Goal: Check status: Check status

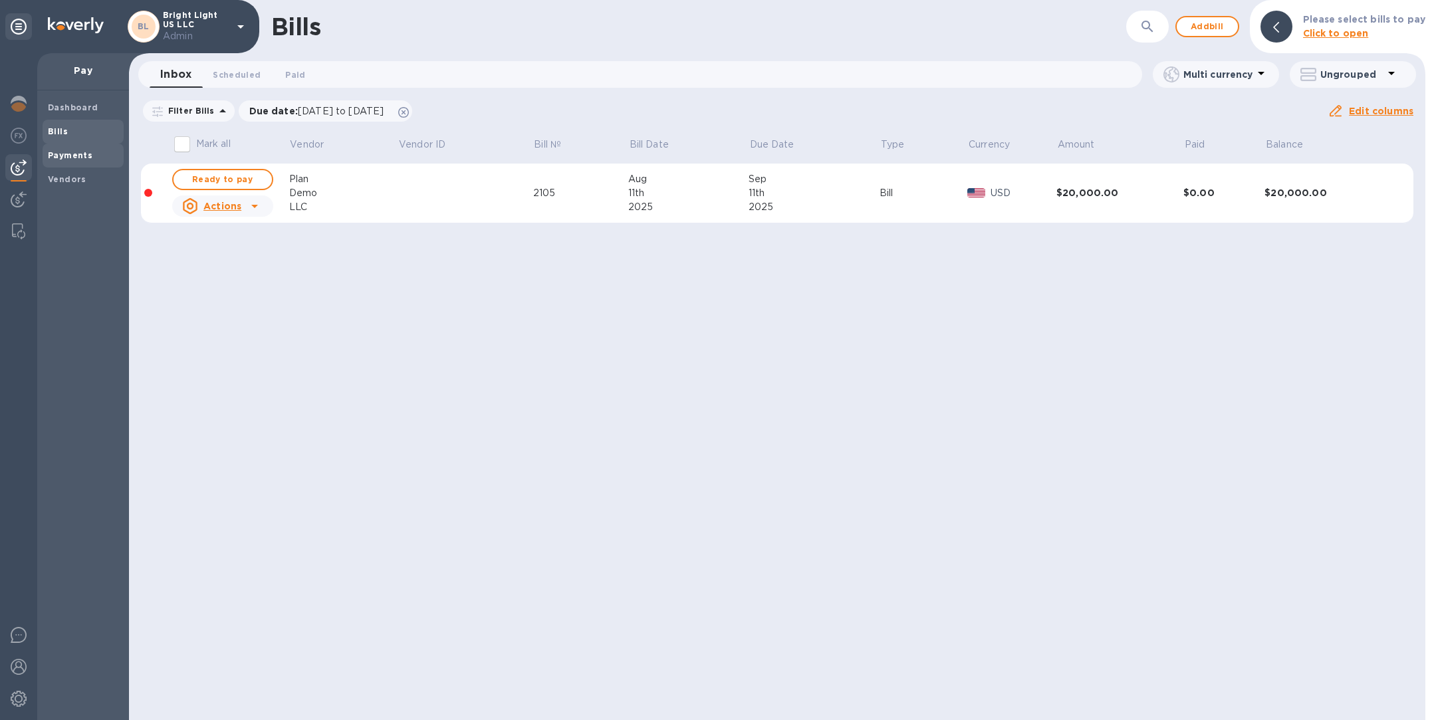
click at [89, 159] on span "Payments" at bounding box center [83, 155] width 70 height 13
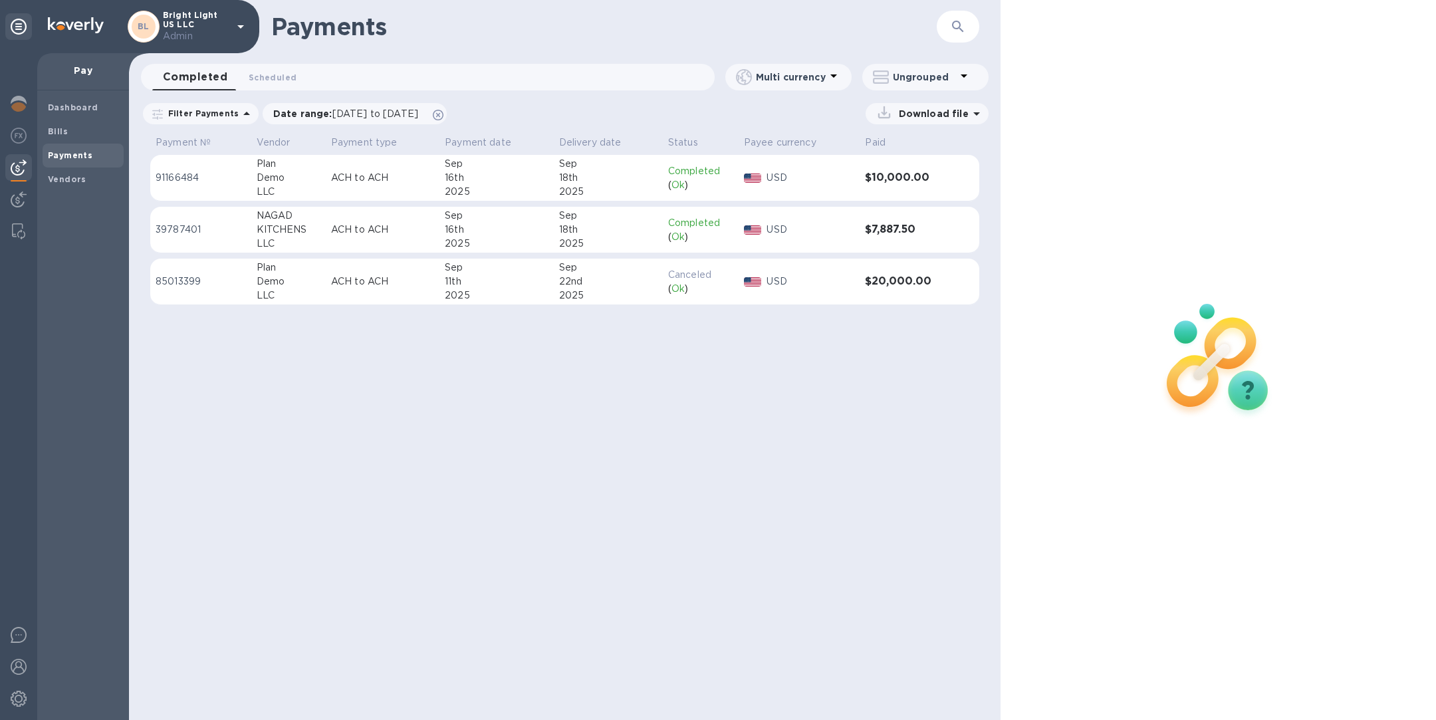
click at [372, 270] on td "ACH to ACH" at bounding box center [383, 282] width 114 height 47
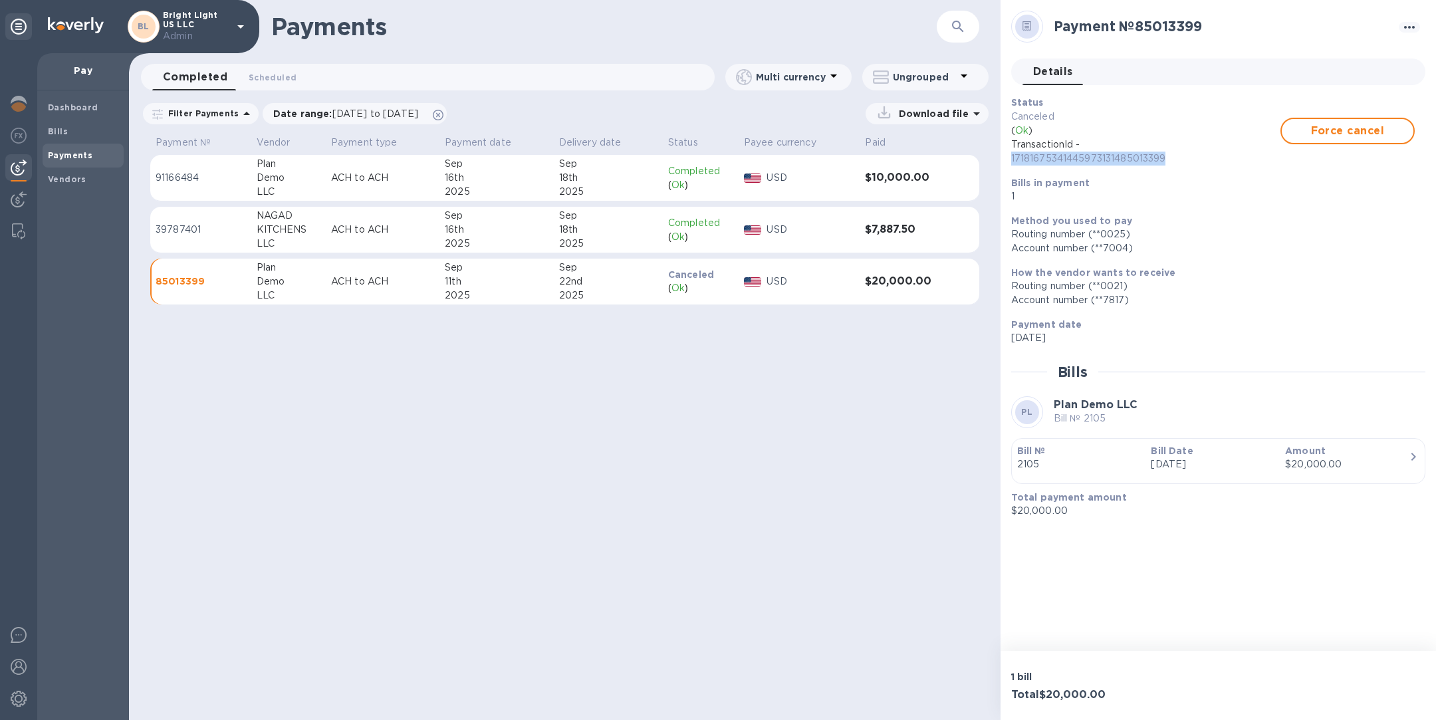
drag, startPoint x: 1180, startPoint y: 152, endPoint x: 1005, endPoint y: 157, distance: 175.0
click at [1006, 157] on div "Status Canceled ( Ok ) TransactionId - 17181675341445973131485013399 Force canc…" at bounding box center [1213, 149] width 414 height 118
copy p "17181675341445973131485013399"
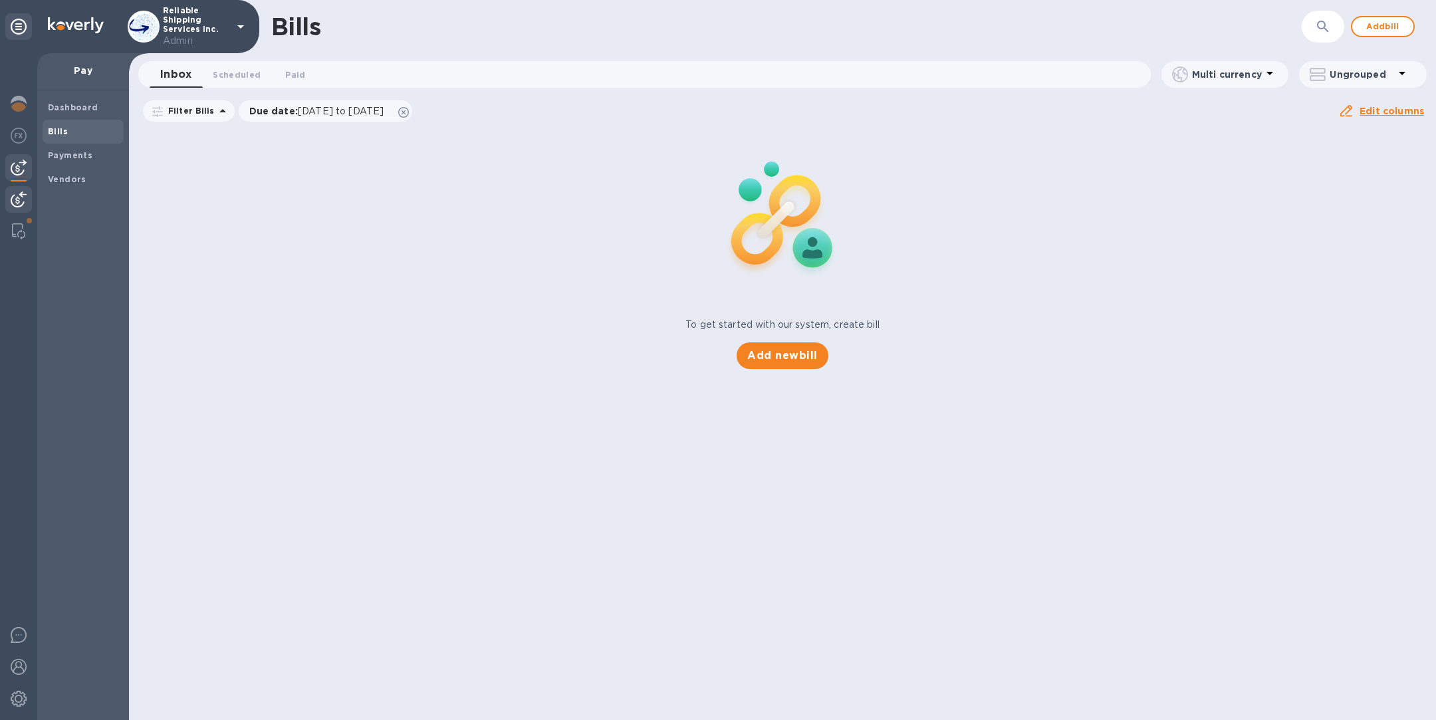
click at [21, 205] on img at bounding box center [19, 200] width 16 height 16
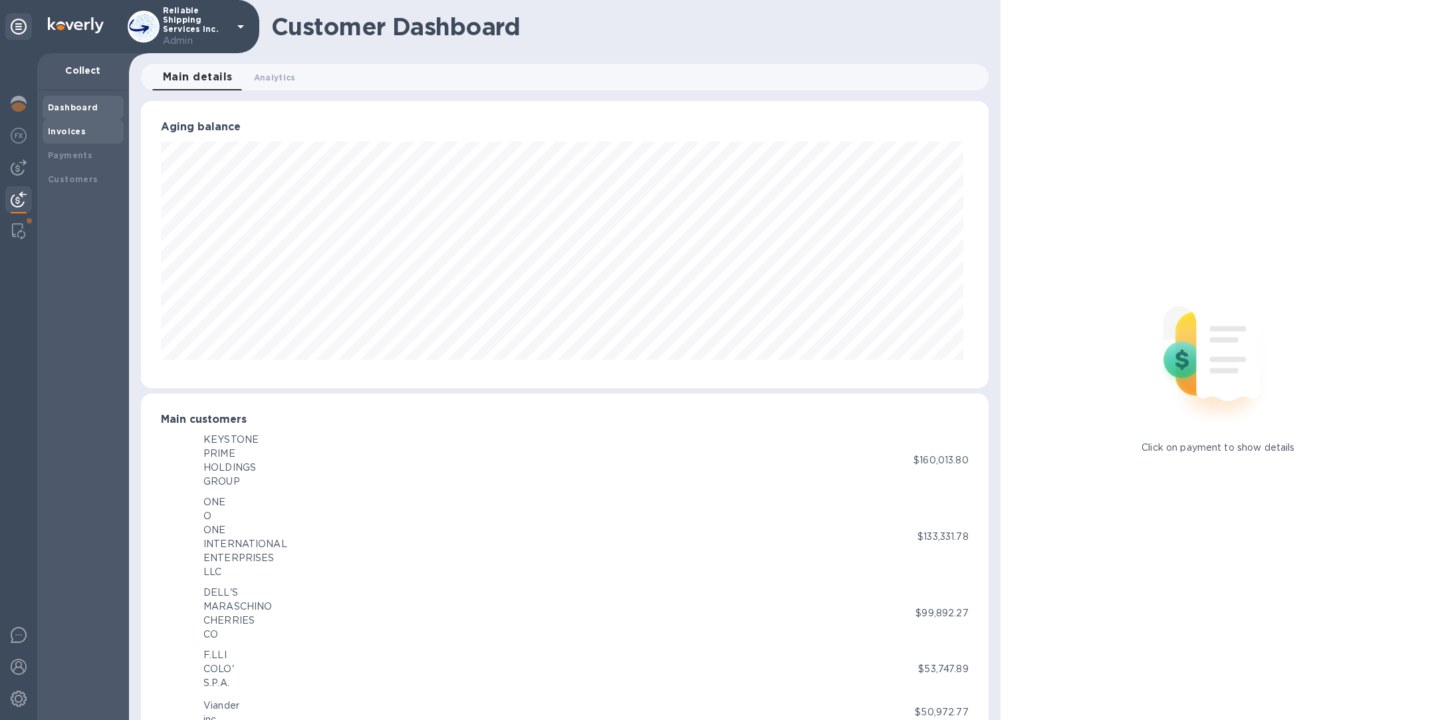
scroll to position [664684, 664129]
click at [79, 125] on div "Invoices" at bounding box center [83, 131] width 70 height 13
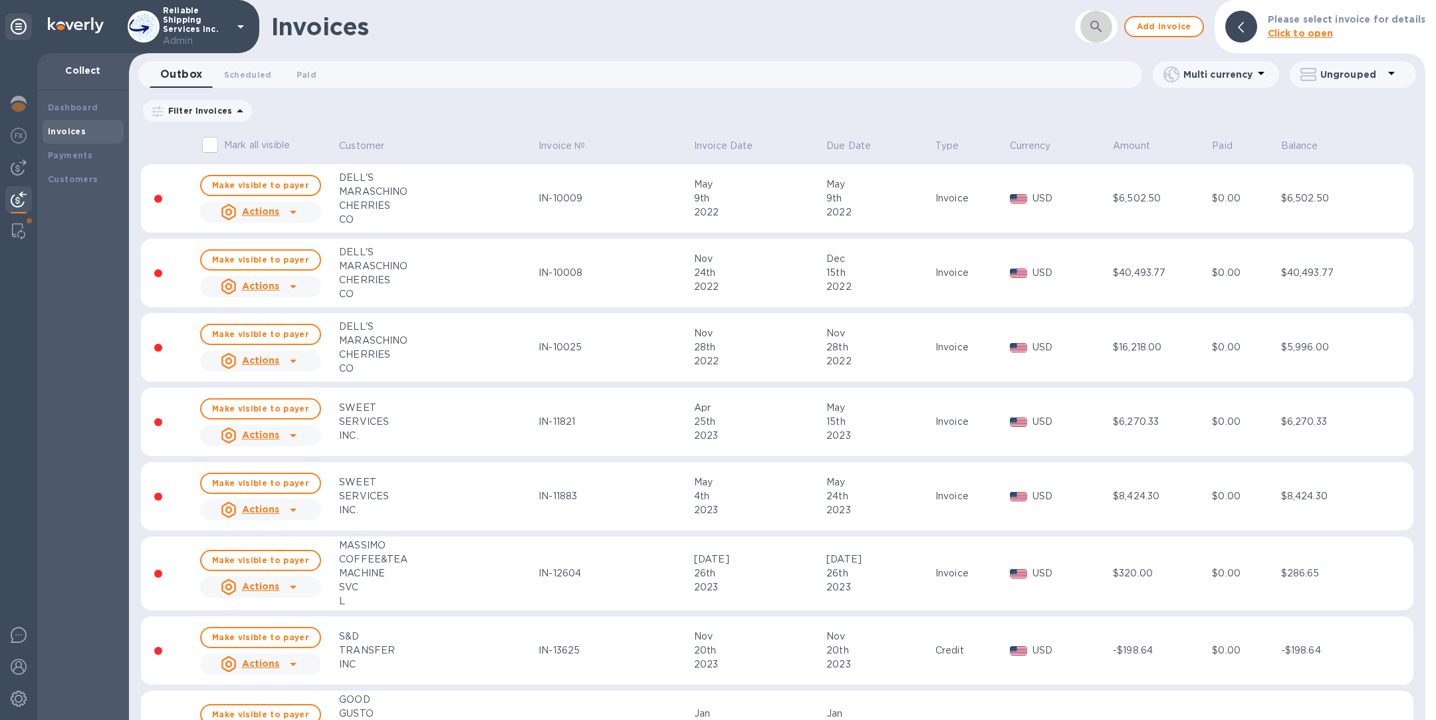
click at [1095, 25] on icon "button" at bounding box center [1097, 27] width 16 height 16
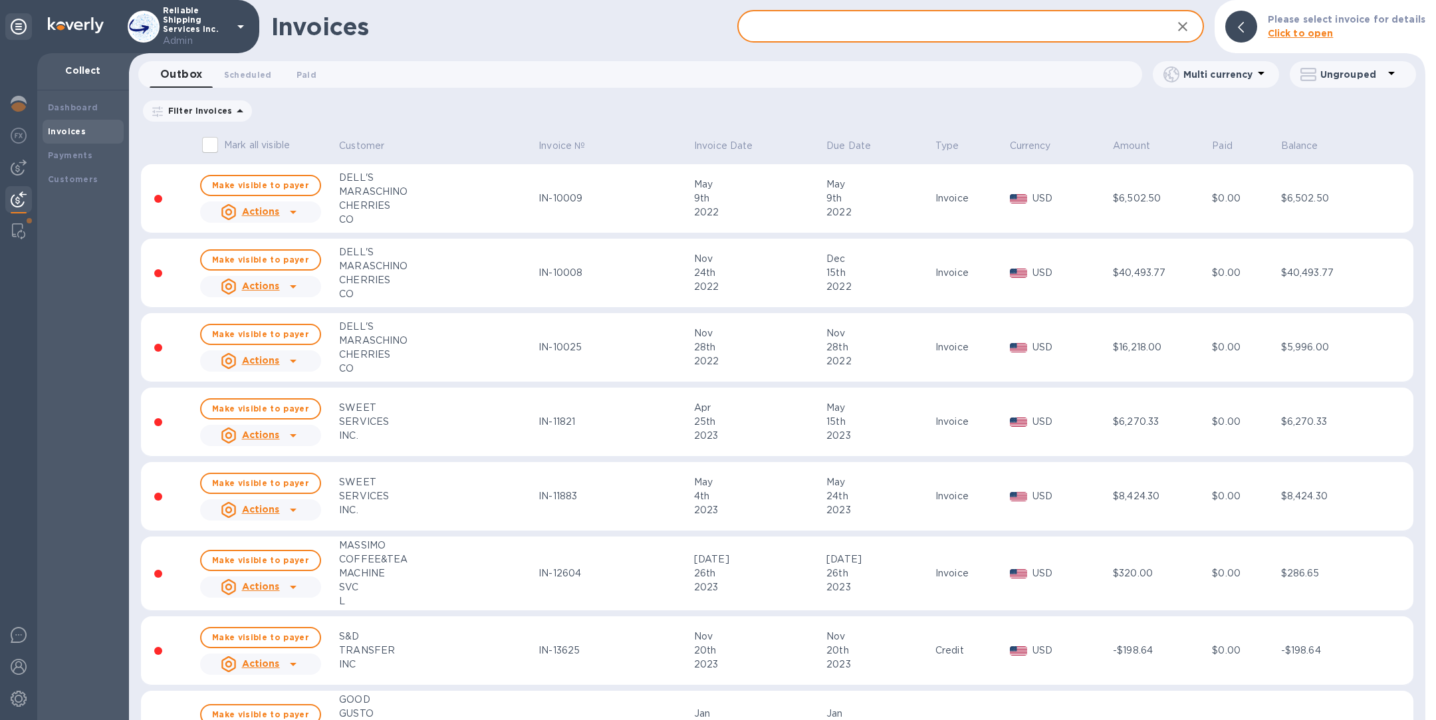
paste input "IN-17020"
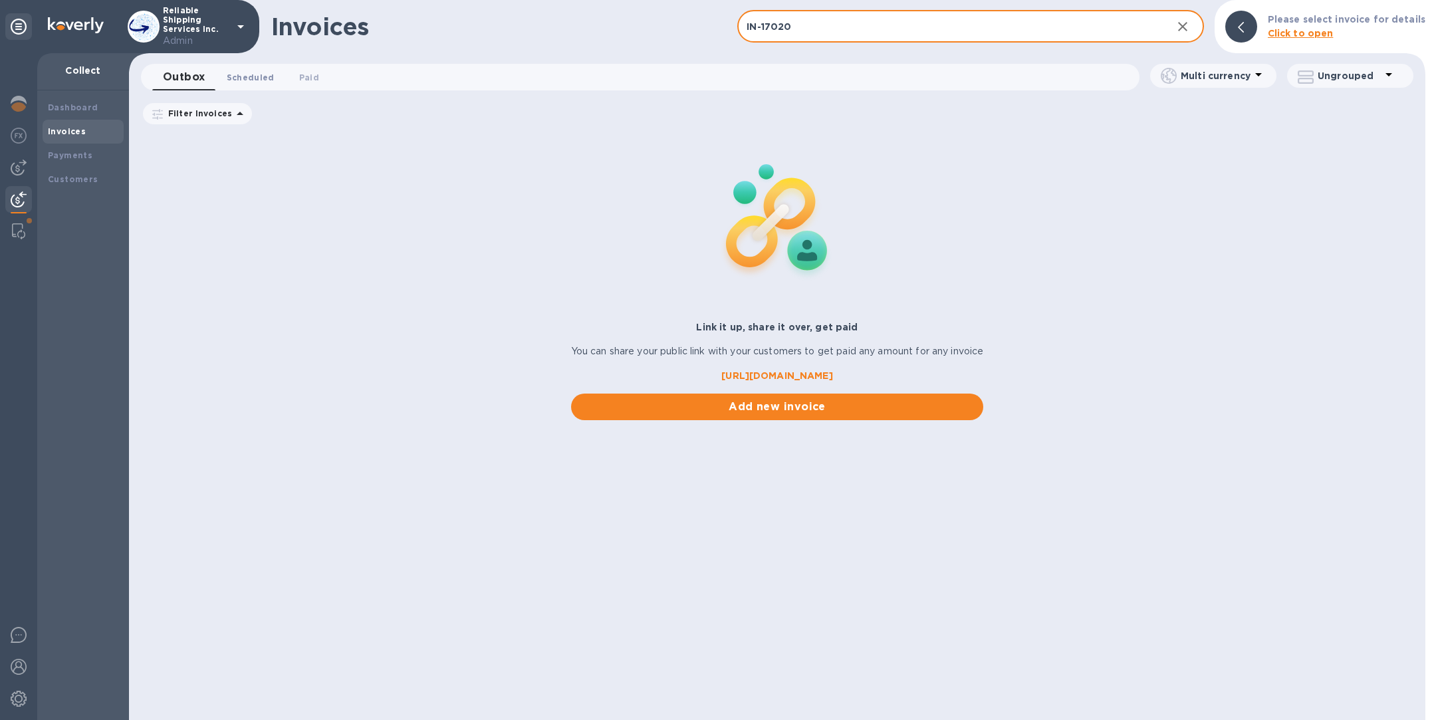
type input "IN-17020"
click at [240, 80] on span "Scheduled 0" at bounding box center [251, 77] width 48 height 14
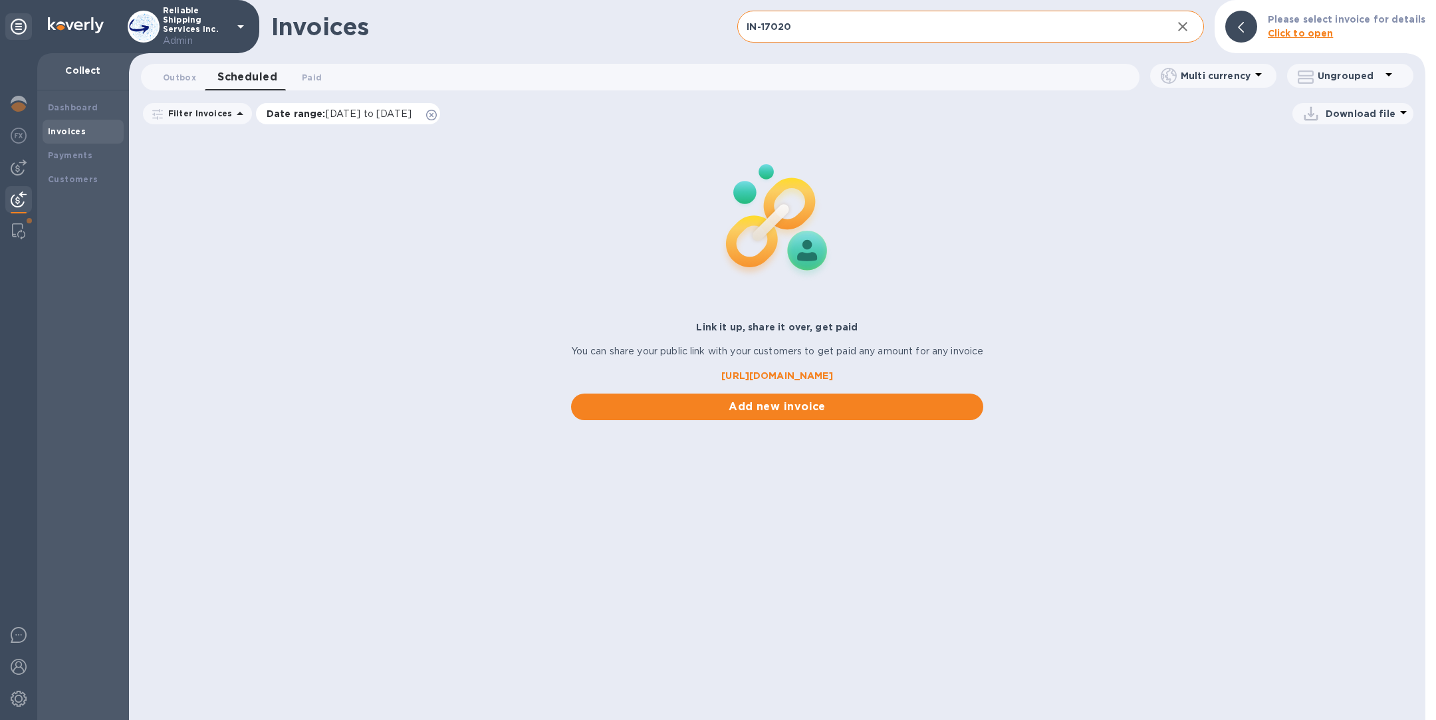
click at [437, 118] on icon at bounding box center [431, 115] width 11 height 11
click at [307, 80] on span "Paid 0" at bounding box center [312, 77] width 20 height 14
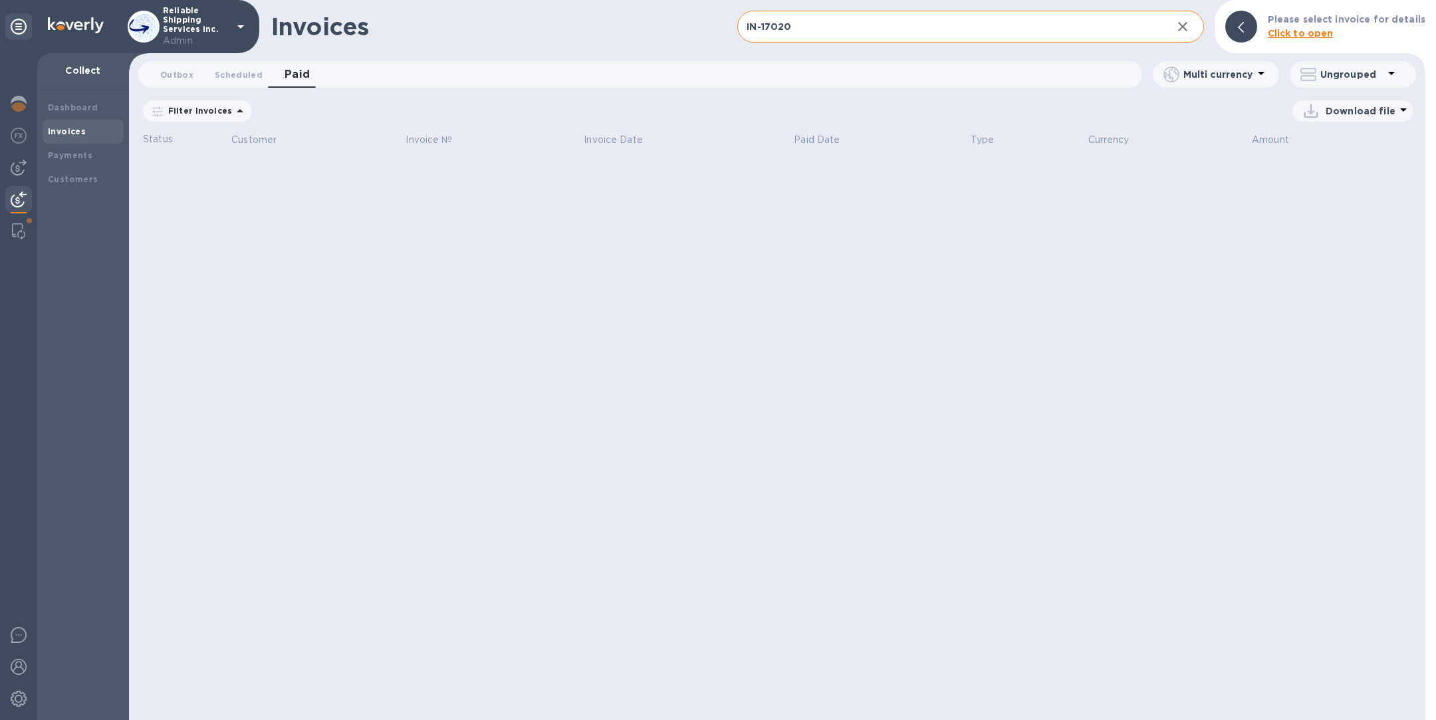
click at [0, 0] on icon at bounding box center [0, 0] width 0 height 0
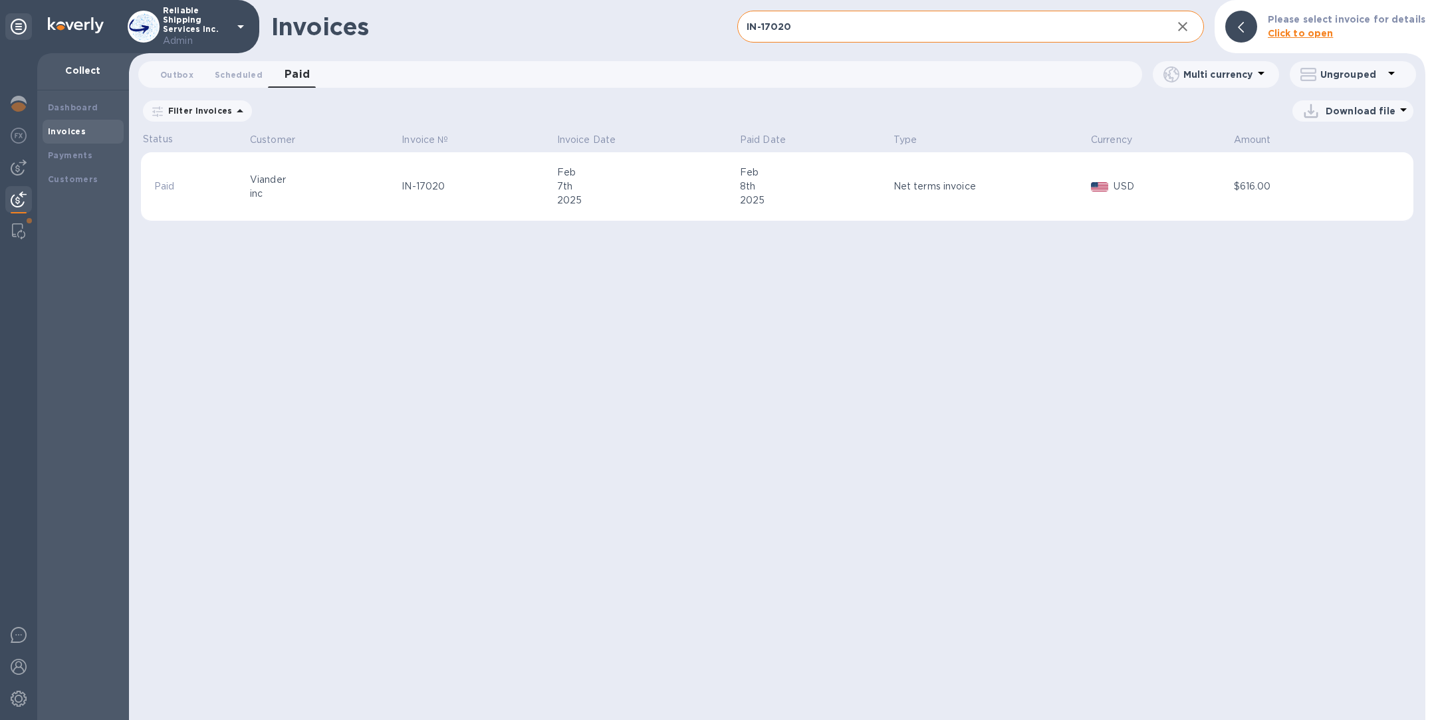
click at [469, 191] on div "IN-17020" at bounding box center [477, 187] width 151 height 14
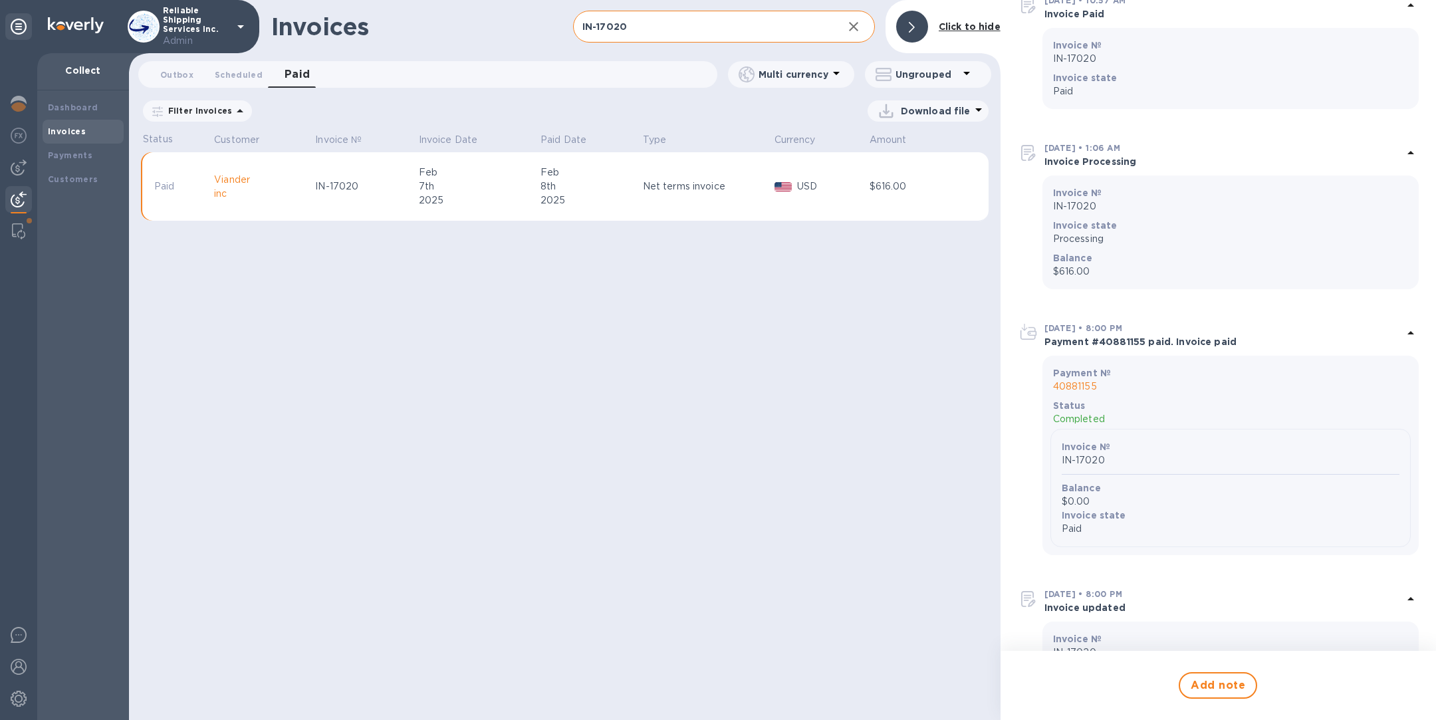
scroll to position [372, 0]
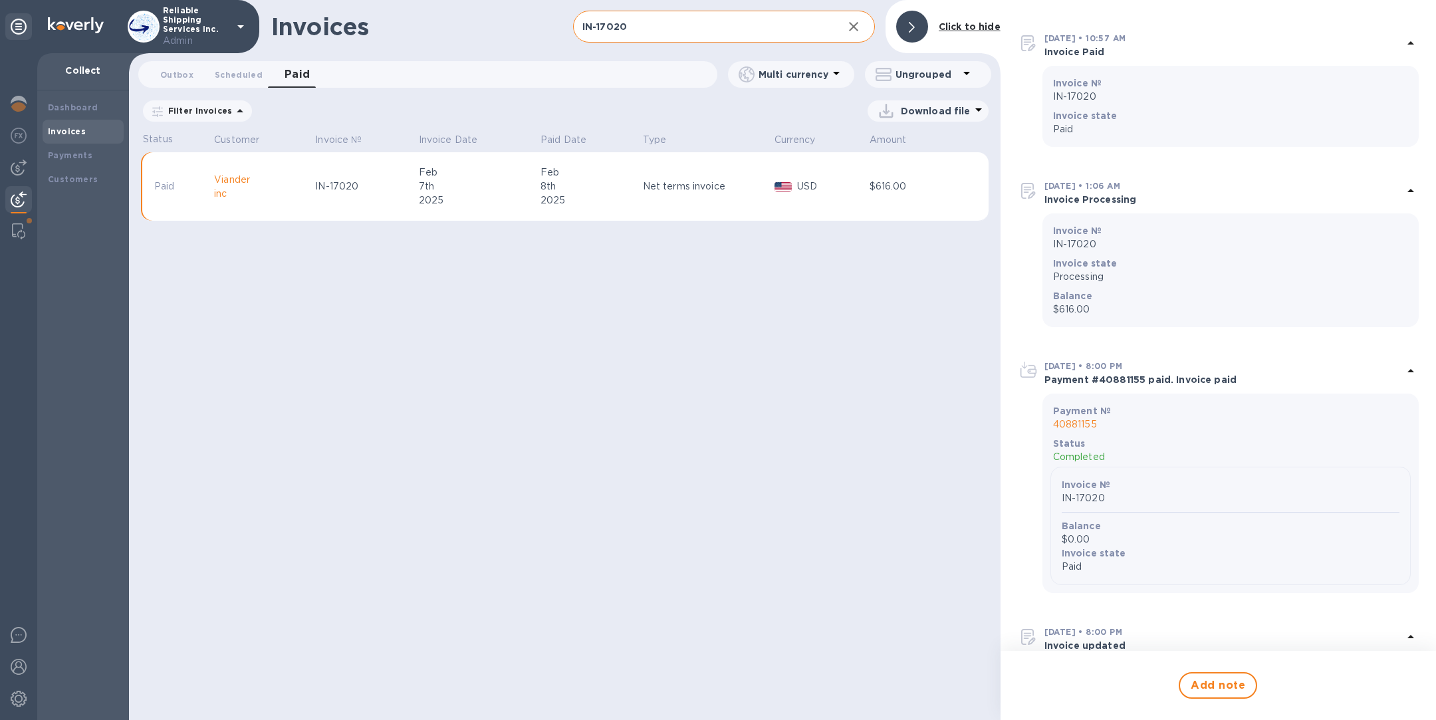
click at [1083, 422] on p "40881155" at bounding box center [1230, 425] width 355 height 14
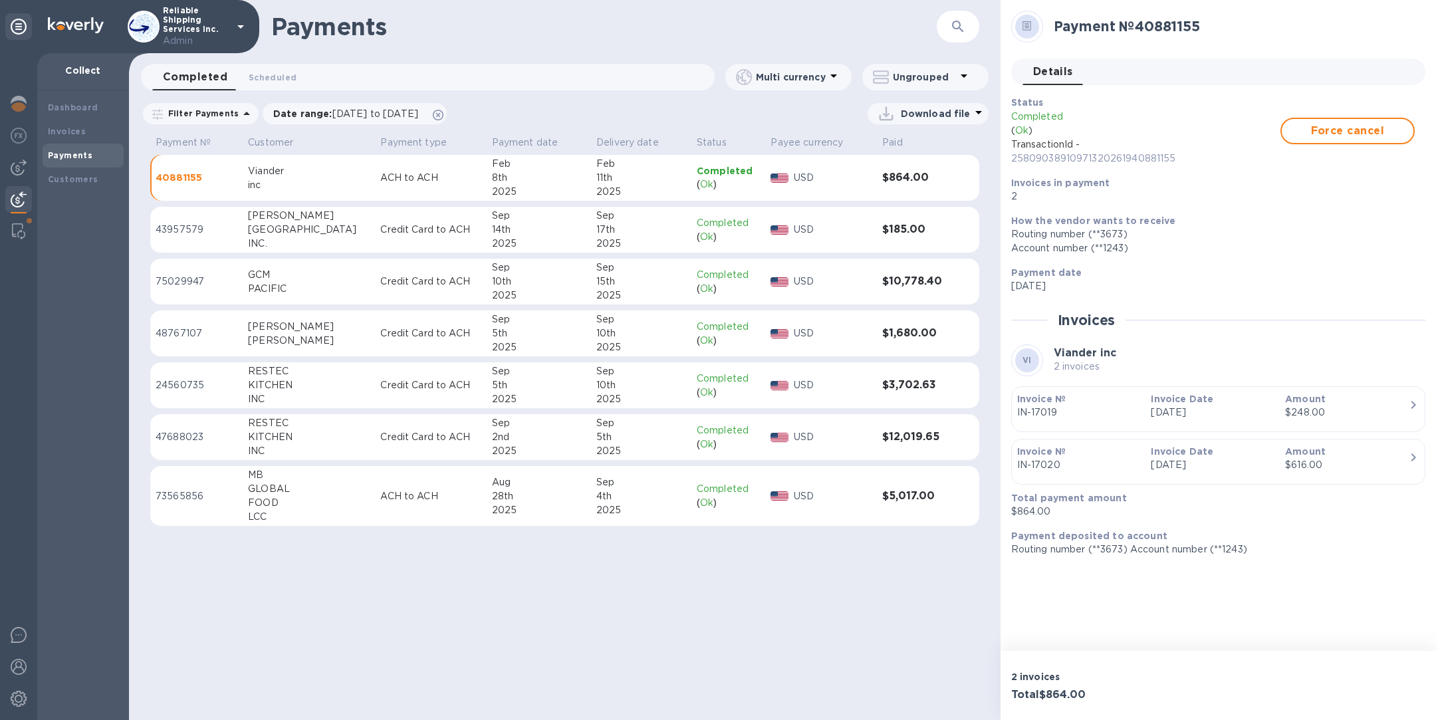
click at [950, 35] on button "button" at bounding box center [958, 27] width 32 height 32
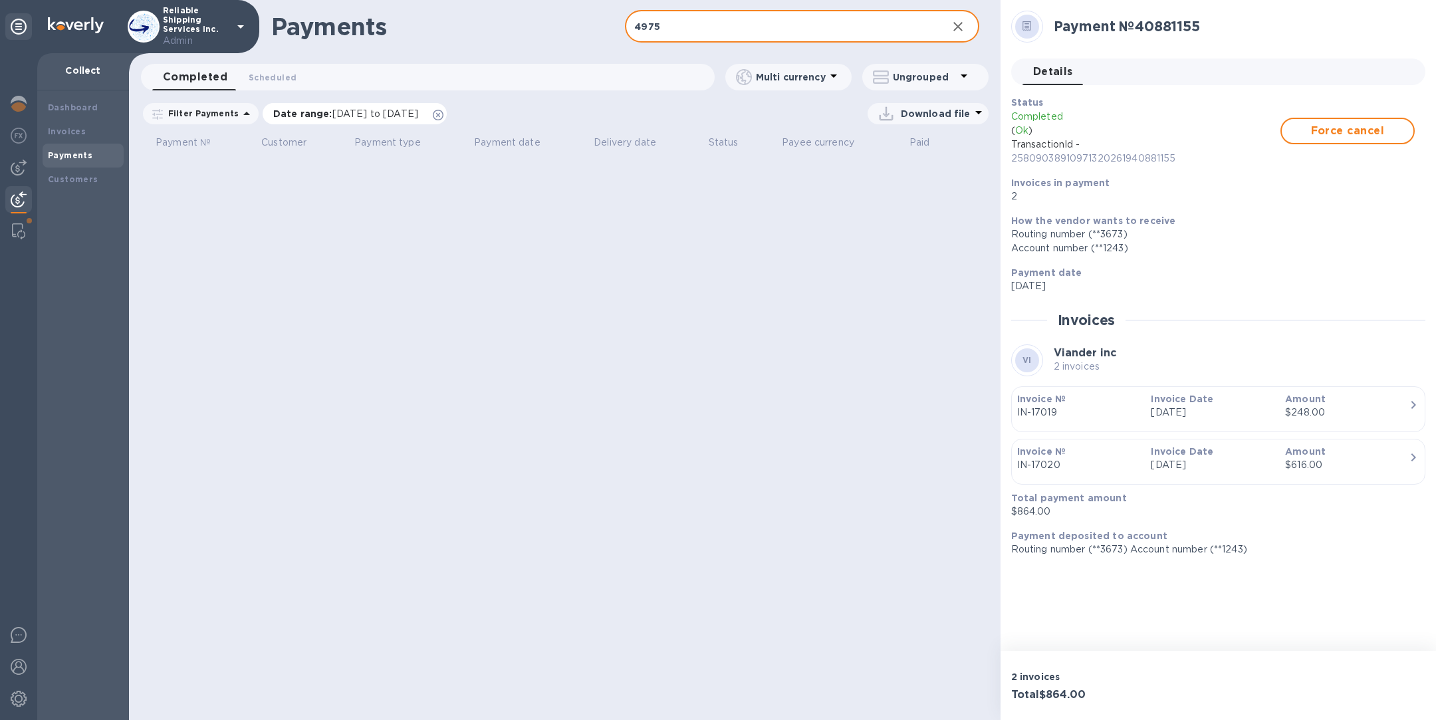
click at [444, 116] on icon at bounding box center [438, 115] width 11 height 11
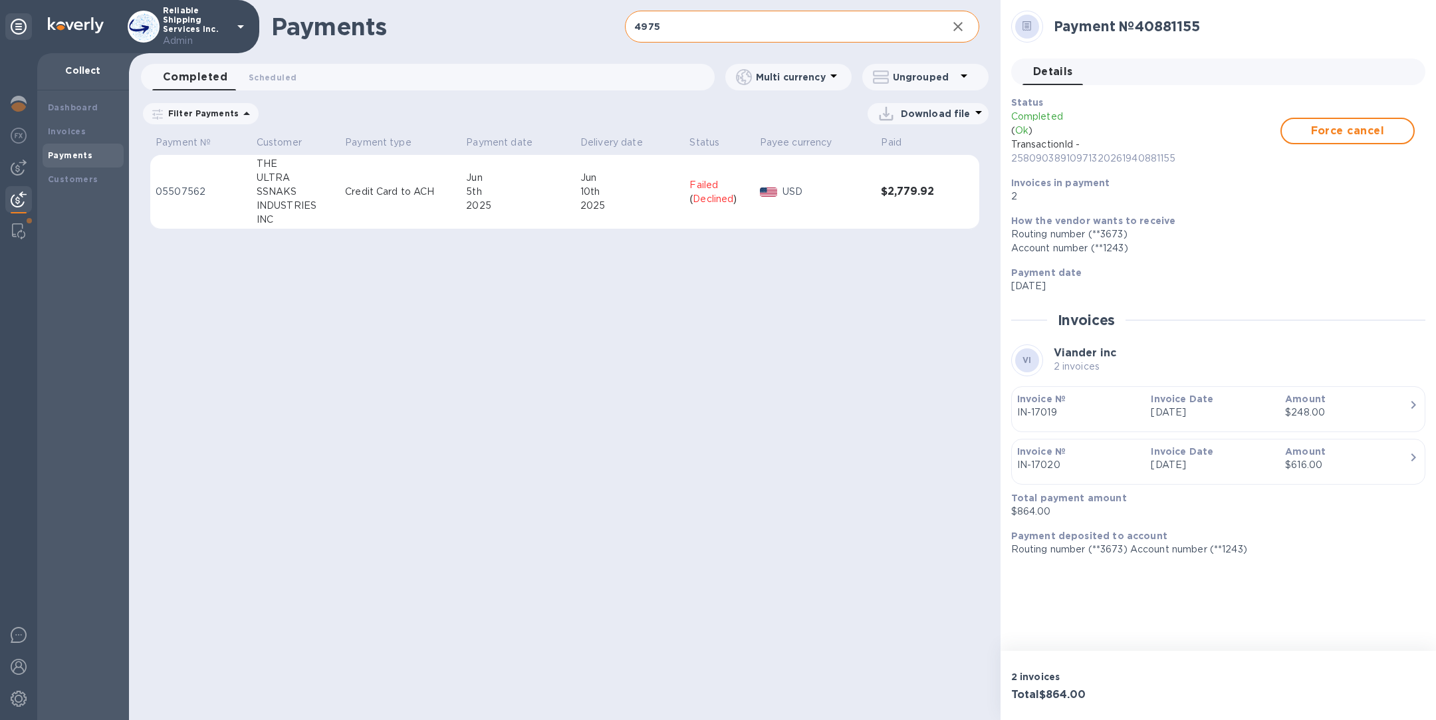
click at [845, 31] on input "4975" at bounding box center [780, 27] width 311 height 33
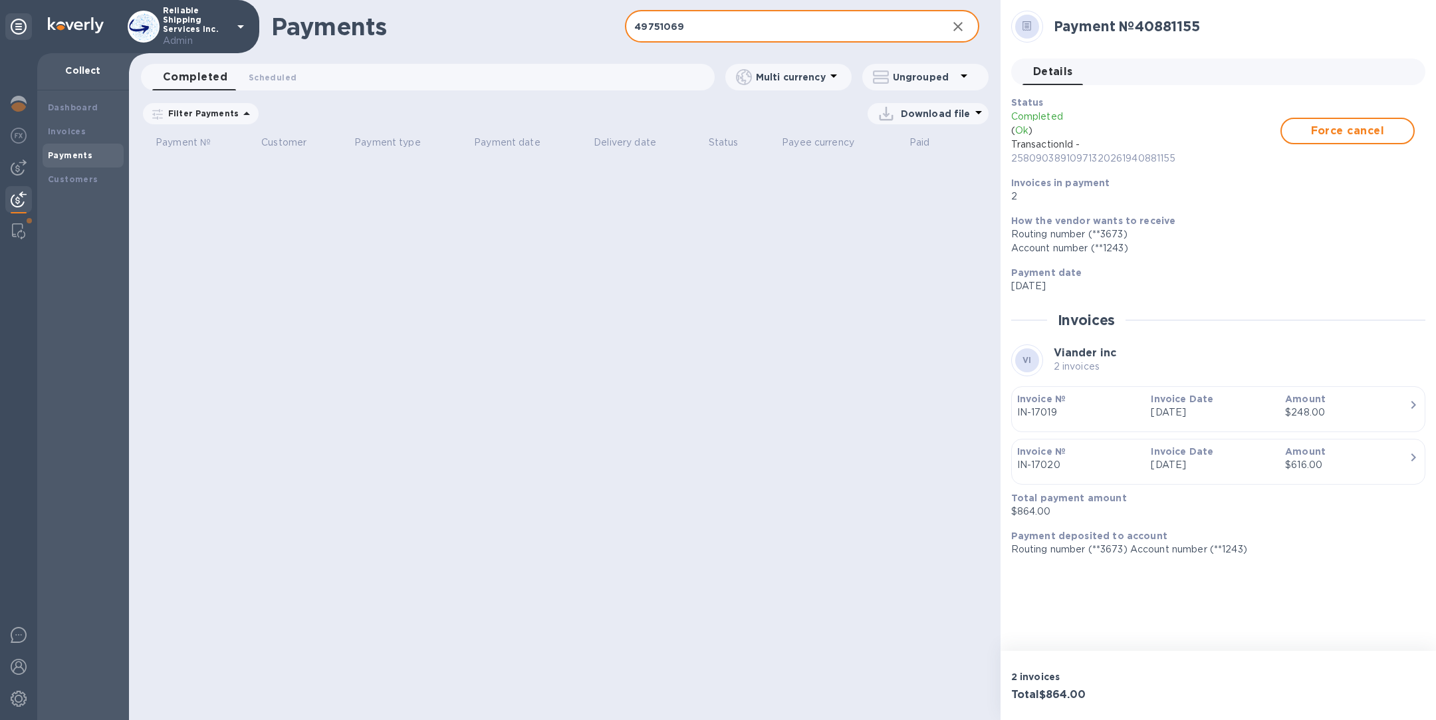
click at [718, 28] on input "49751069" at bounding box center [780, 27] width 311 height 33
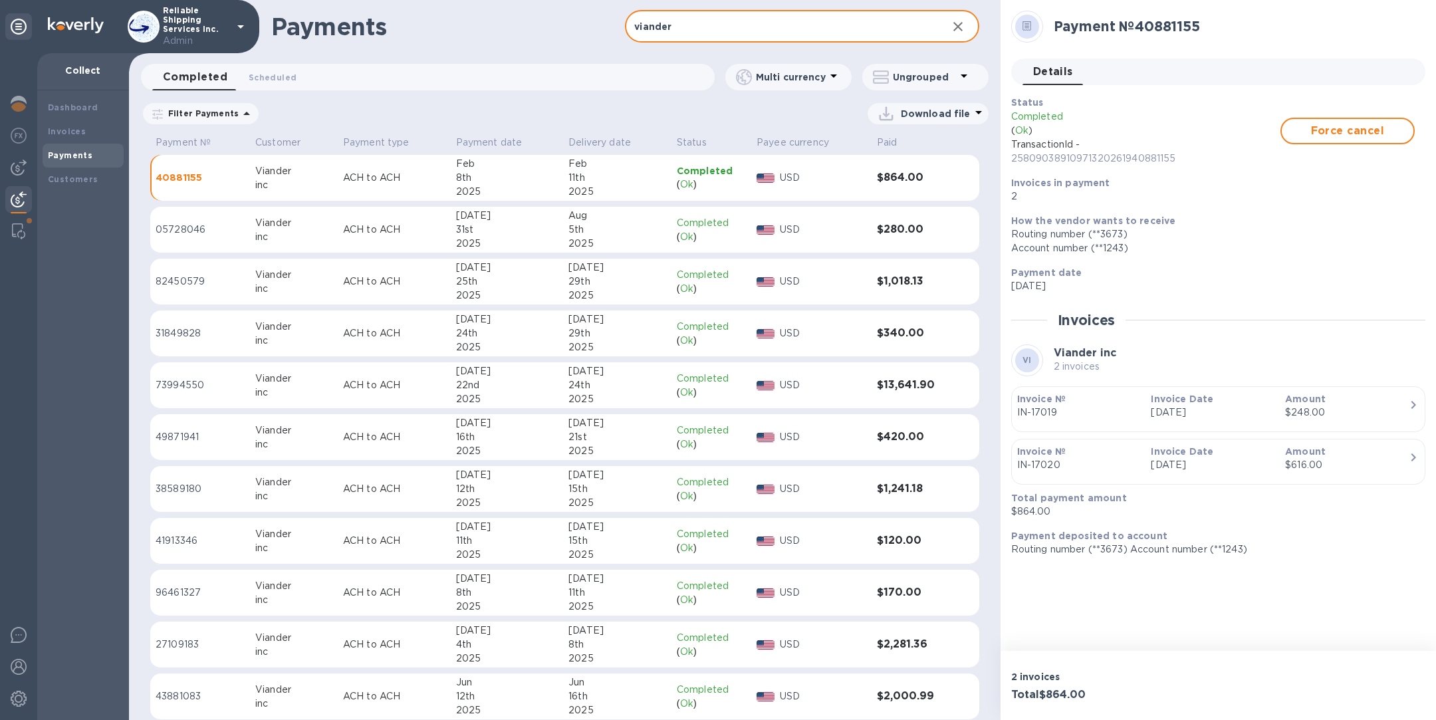
click at [710, 29] on input "viander" at bounding box center [780, 27] width 311 height 33
paste input "49751069"
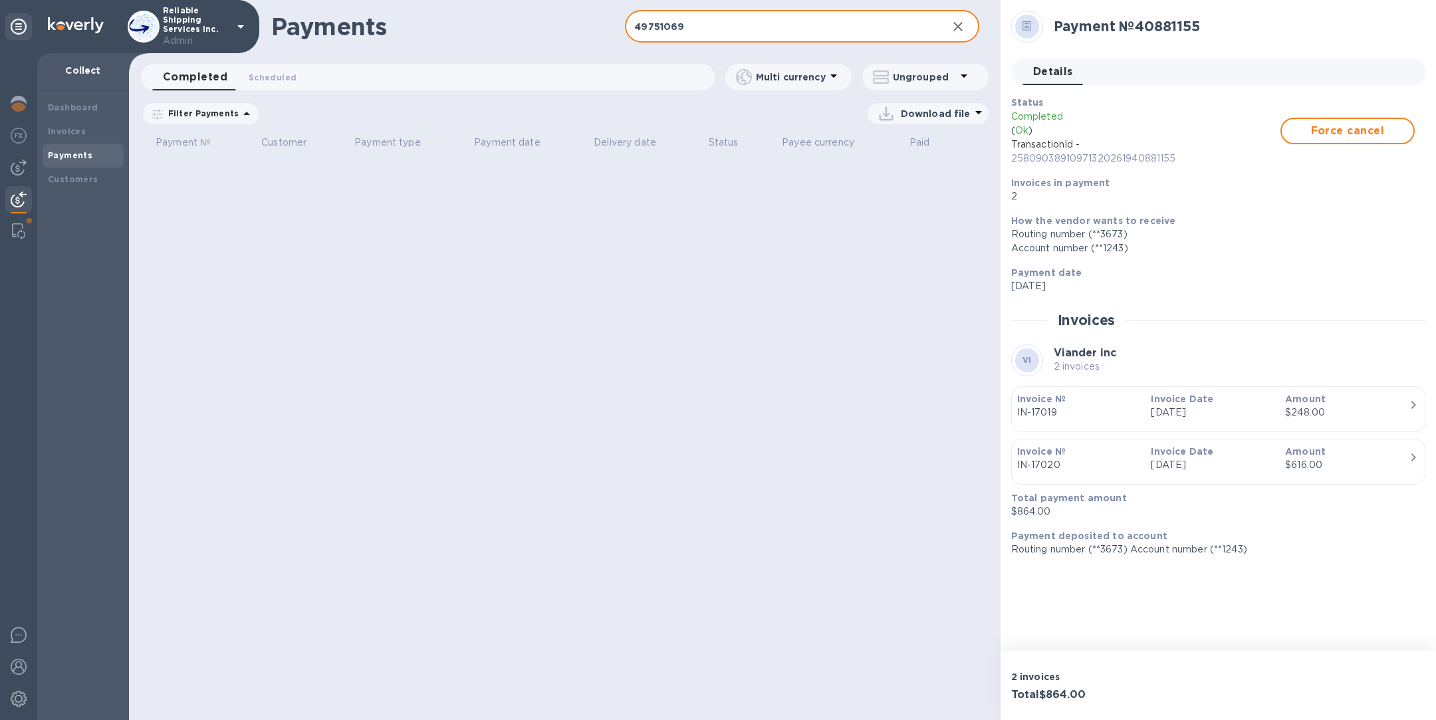
type input "49751069"
click at [239, 116] on icon at bounding box center [247, 114] width 16 height 16
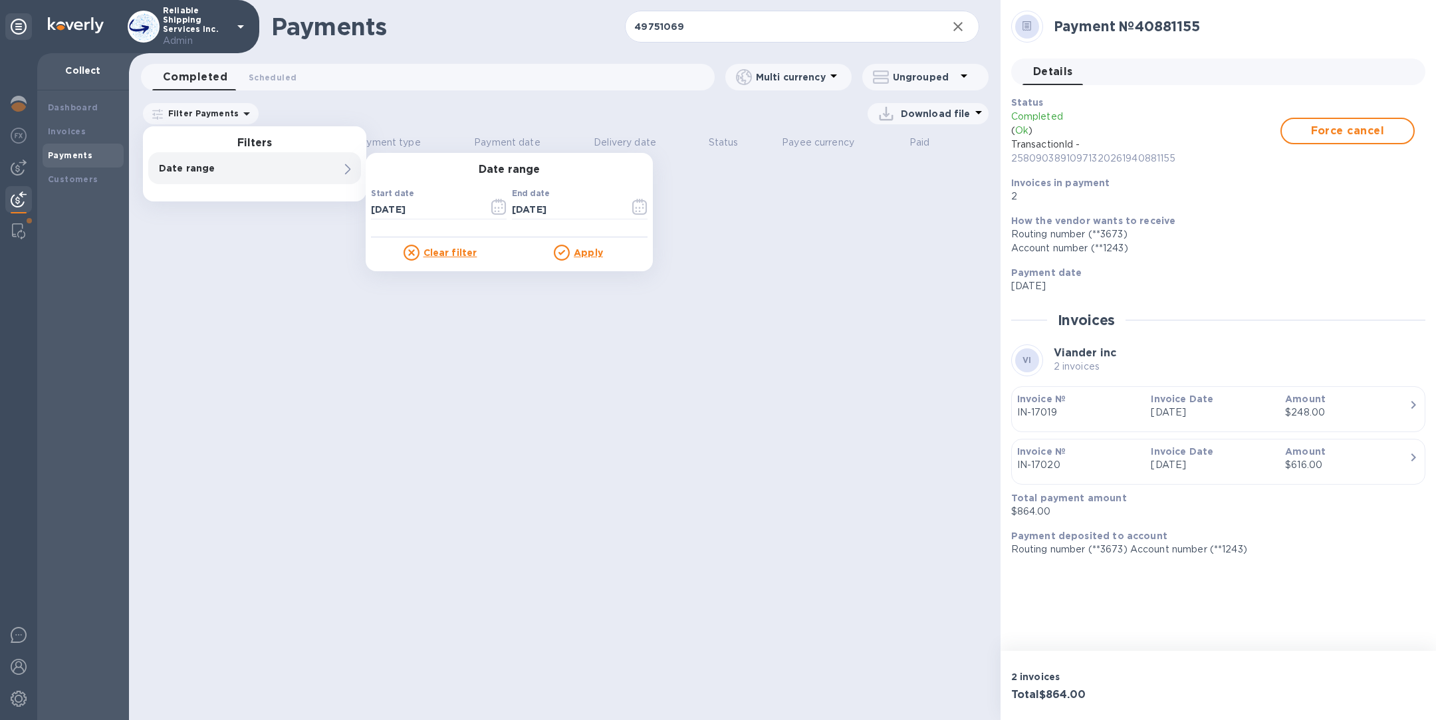
click at [343, 174] on span at bounding box center [347, 168] width 11 height 13
click at [503, 210] on icon "button" at bounding box center [498, 207] width 15 height 16
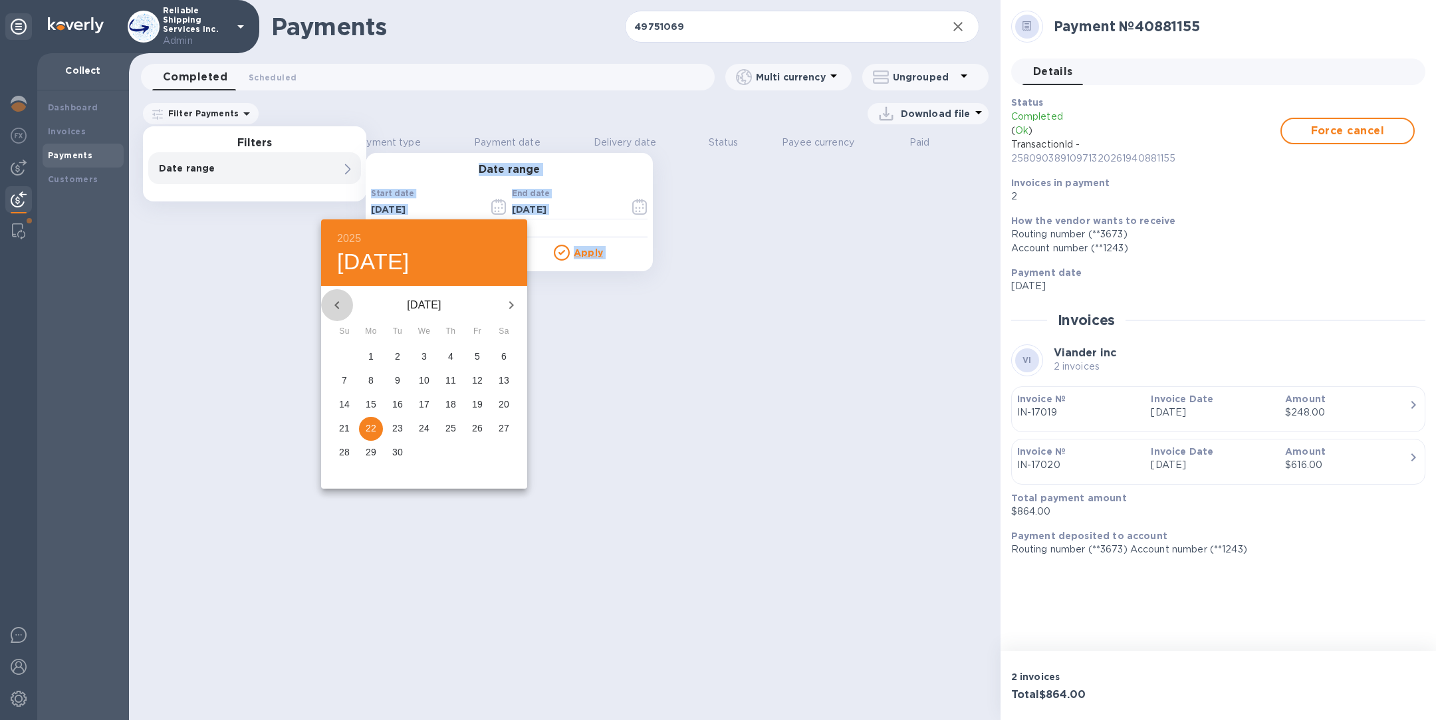
click at [334, 301] on icon "button" at bounding box center [337, 305] width 16 height 16
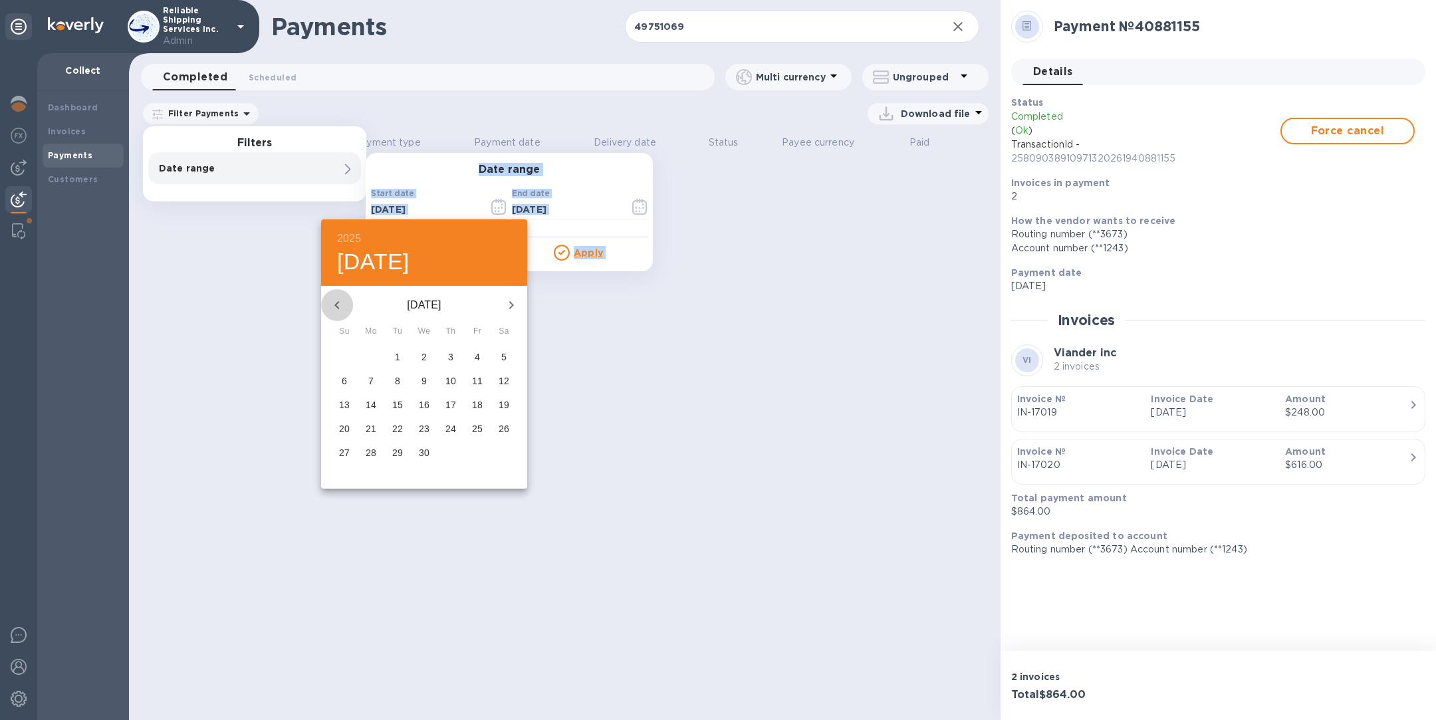
click at [334, 301] on icon "button" at bounding box center [337, 305] width 16 height 16
click at [420, 354] on span "1" at bounding box center [424, 356] width 24 height 13
type input "01/01/2025"
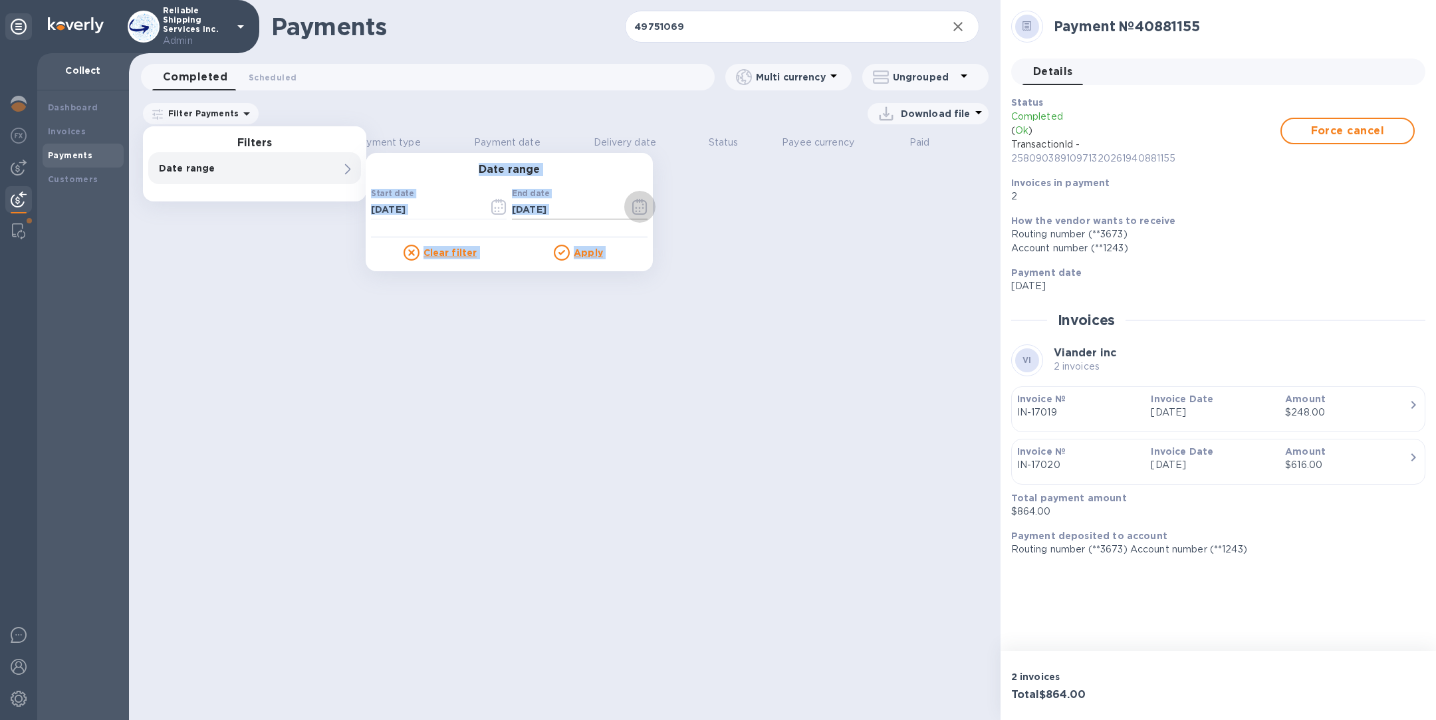
click at [642, 204] on icon "button" at bounding box center [639, 207] width 15 height 16
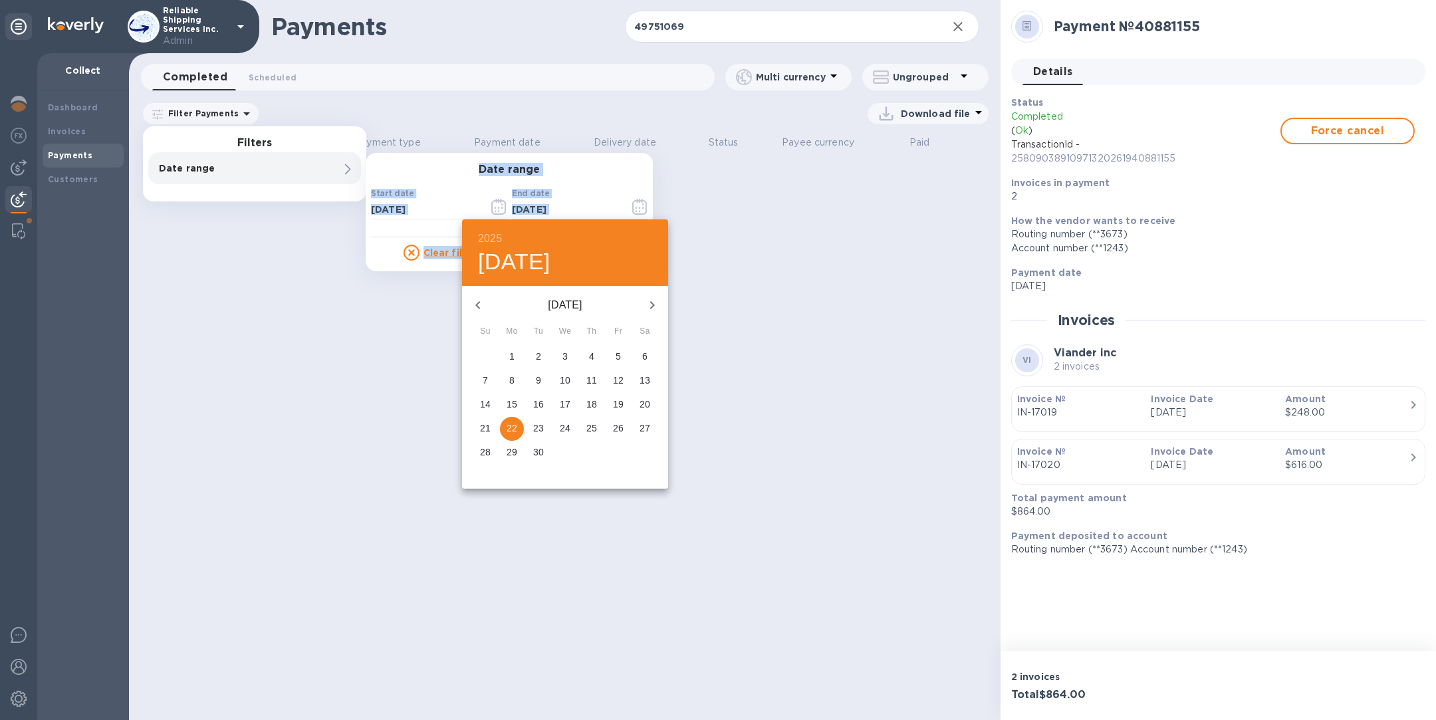
click at [475, 300] on icon "button" at bounding box center [478, 305] width 16 height 16
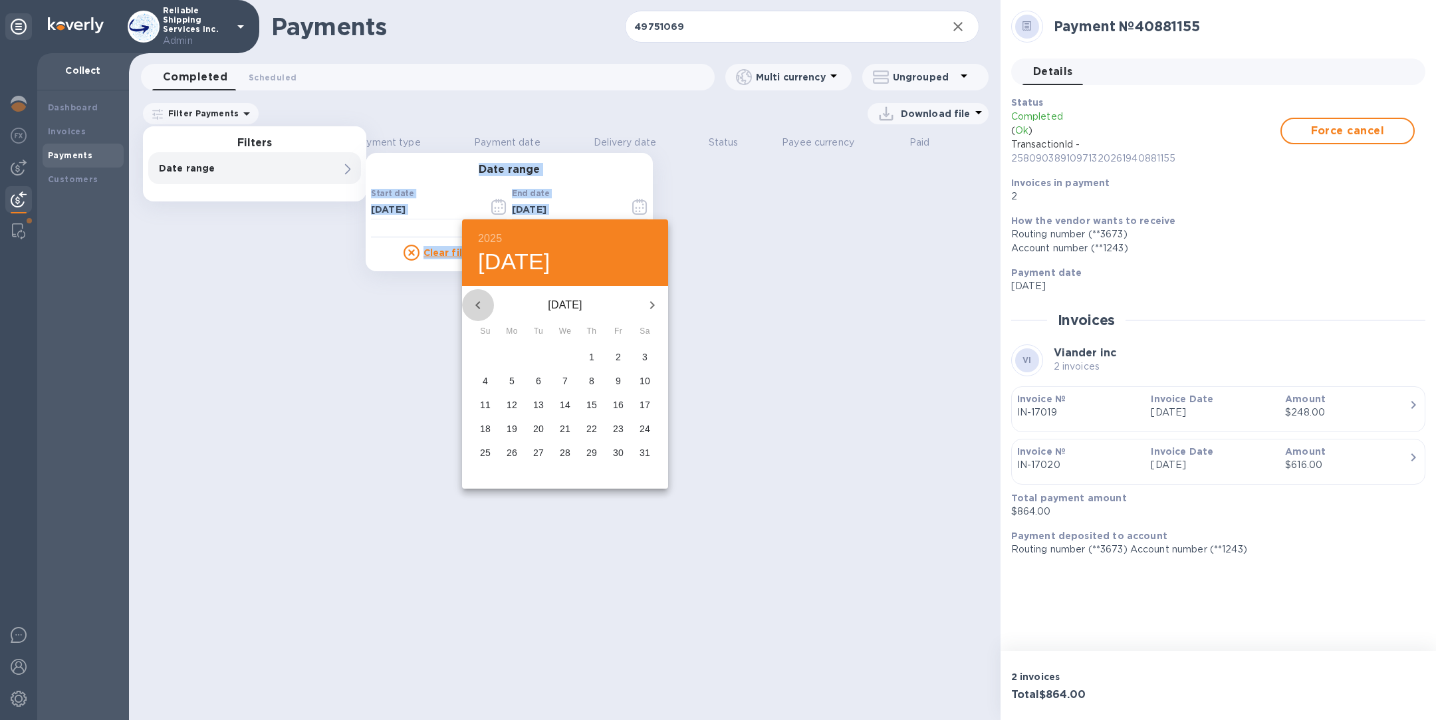
click at [475, 300] on icon "button" at bounding box center [478, 305] width 16 height 16
click at [654, 303] on icon "button" at bounding box center [652, 305] width 16 height 16
click at [563, 450] on p "30" at bounding box center [565, 452] width 11 height 13
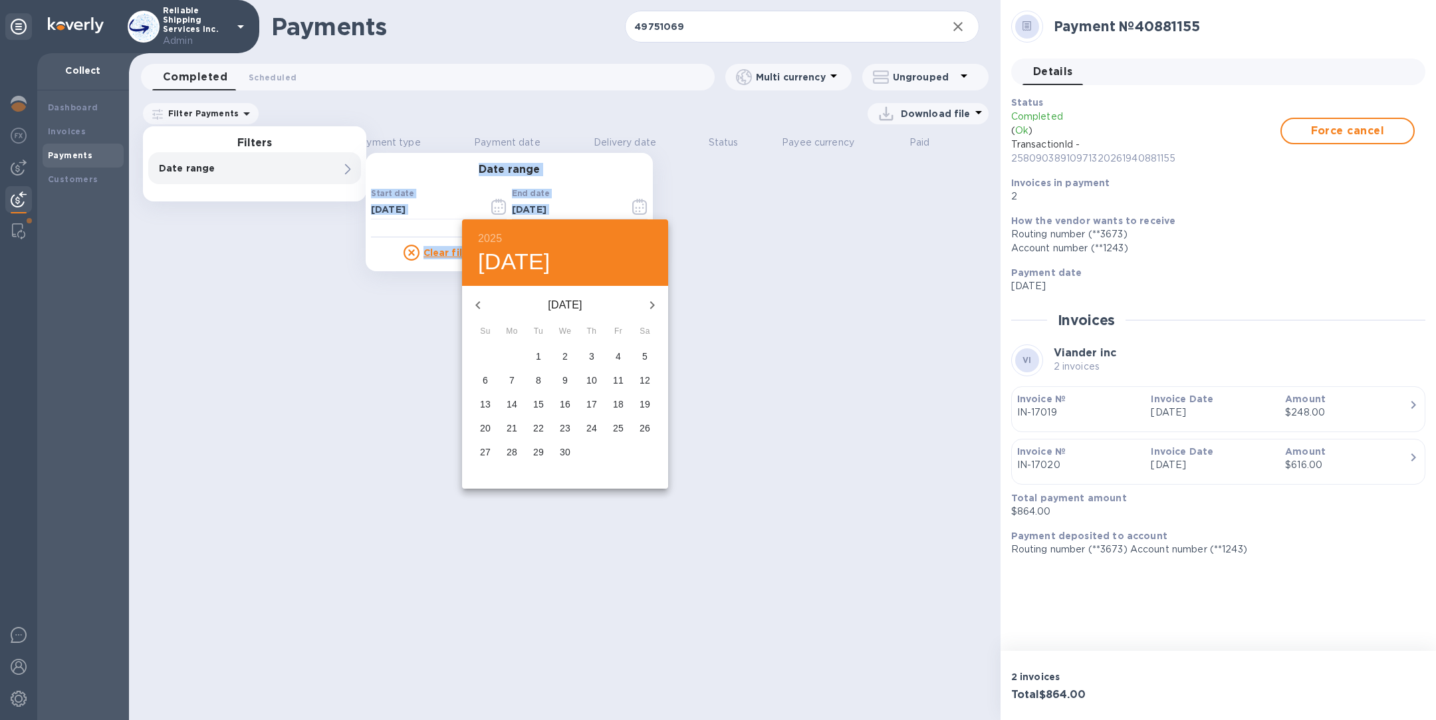
type input "04/30/2025"
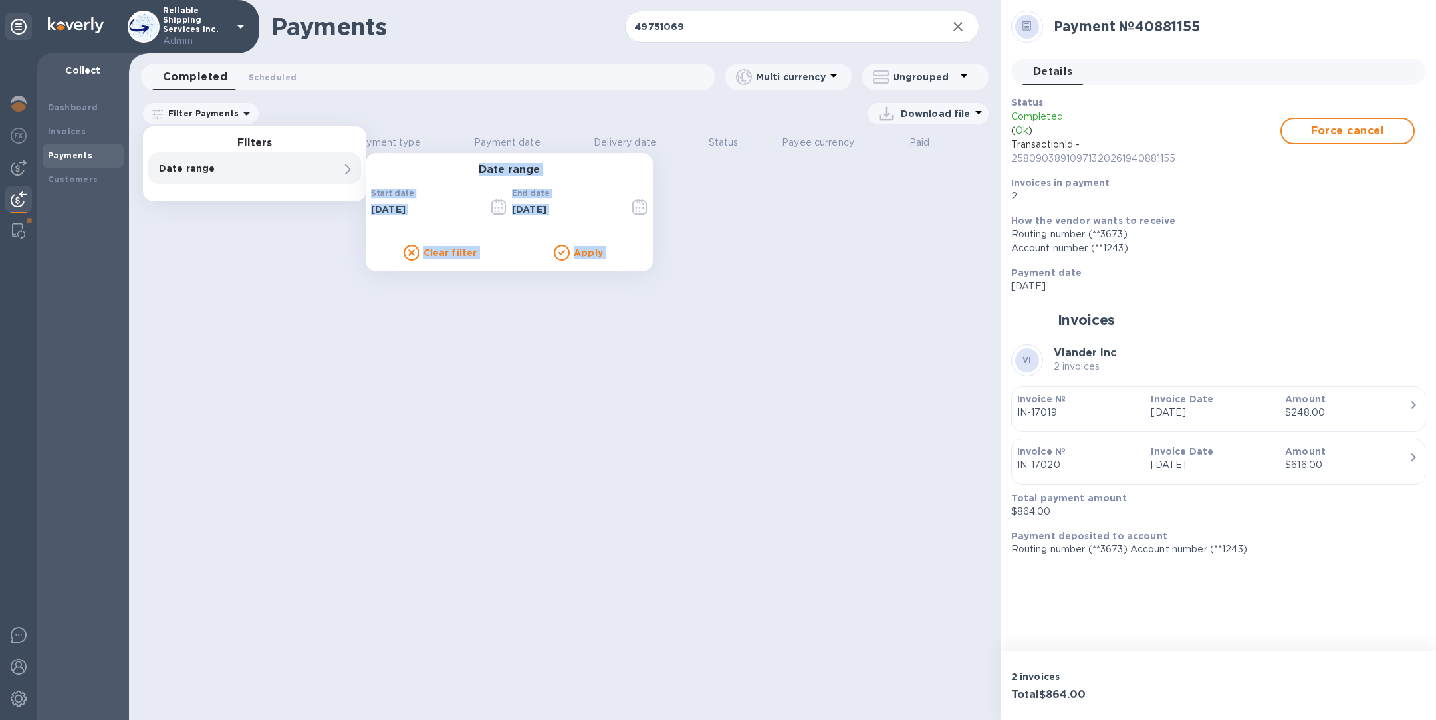
click at [581, 253] on u "Apply" at bounding box center [588, 252] width 29 height 11
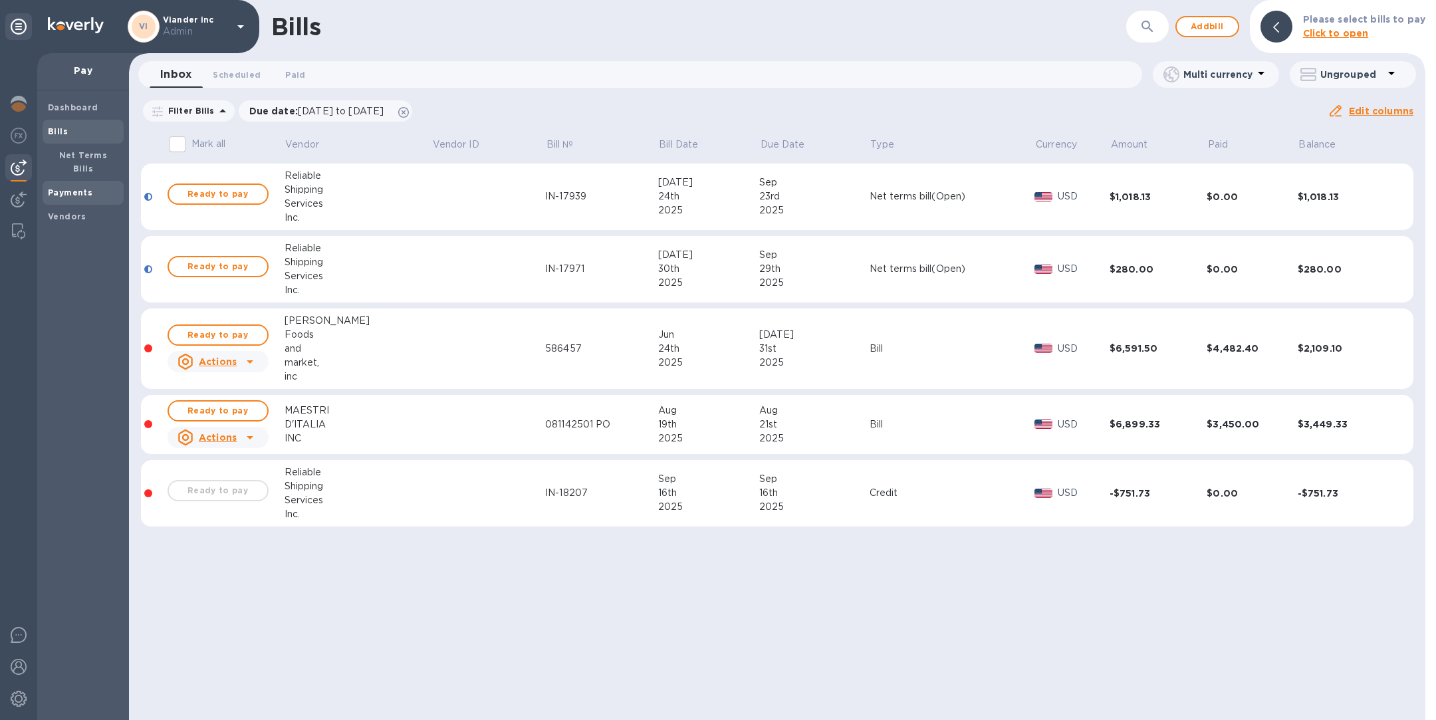
click at [65, 188] on b "Payments" at bounding box center [70, 193] width 45 height 10
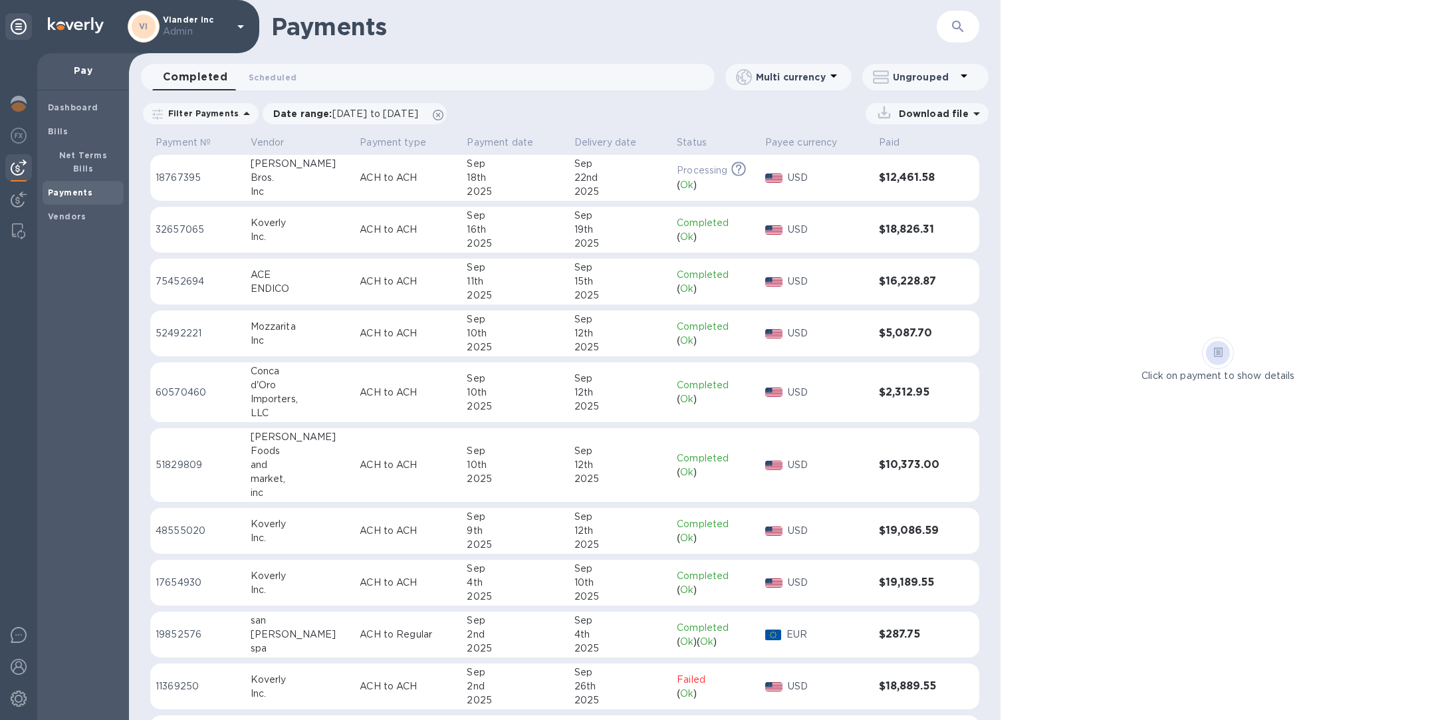
click at [954, 31] on icon "button" at bounding box center [958, 27] width 16 height 16
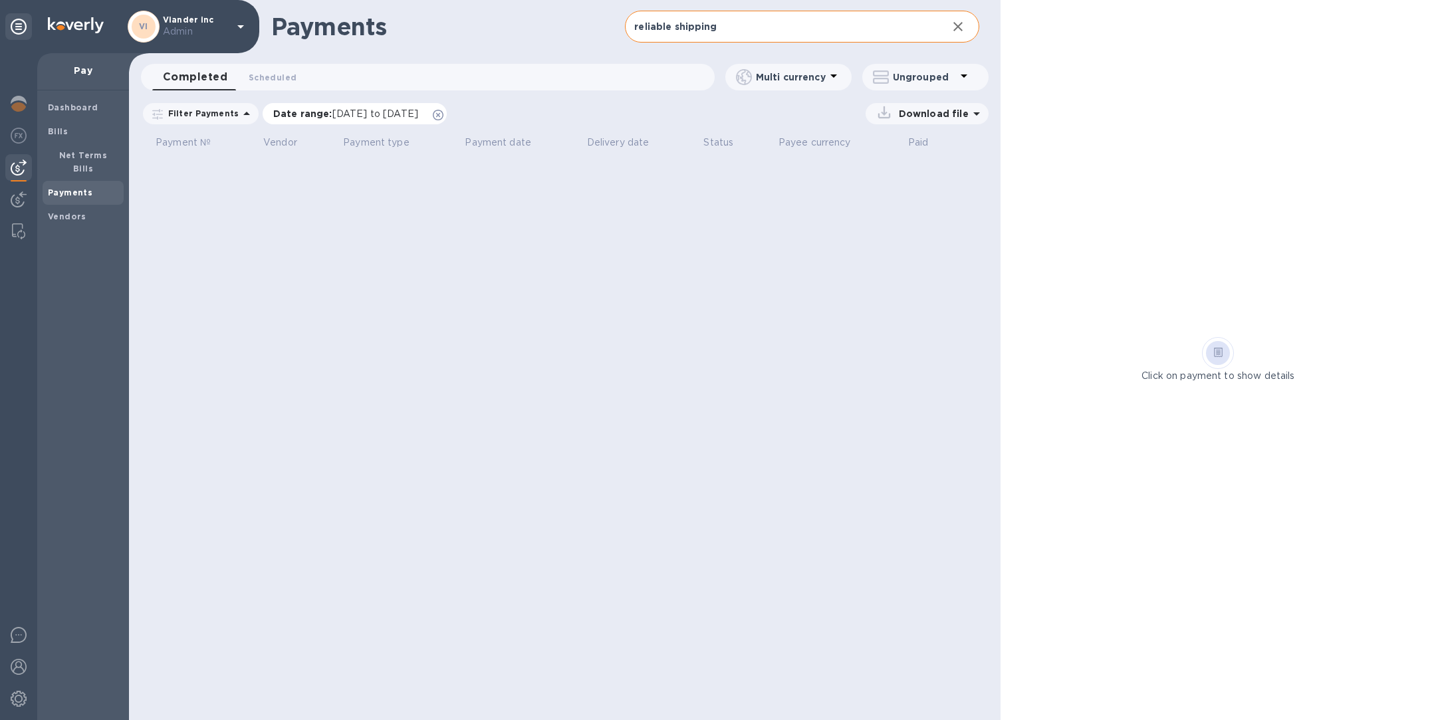
click at [444, 115] on icon at bounding box center [438, 115] width 11 height 11
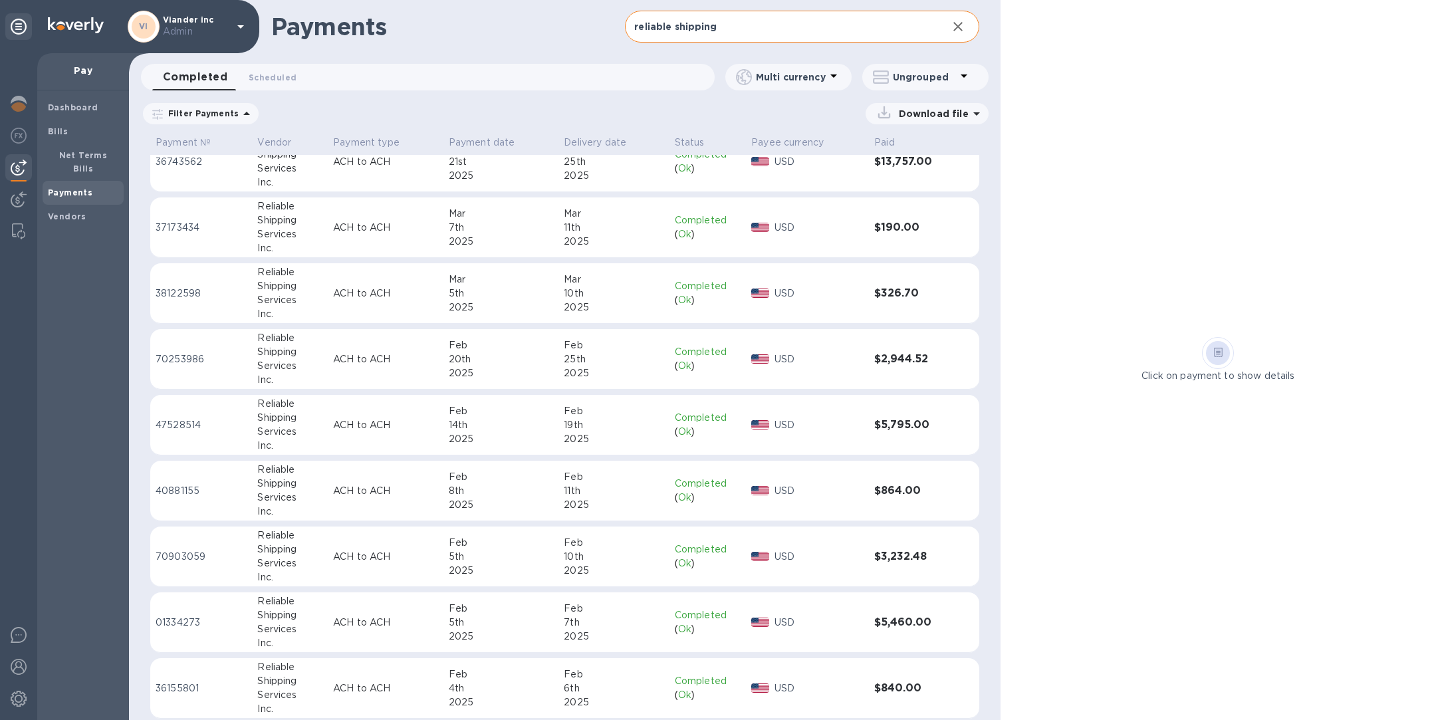
scroll to position [1075, 0]
click at [304, 496] on div "Services" at bounding box center [289, 499] width 65 height 14
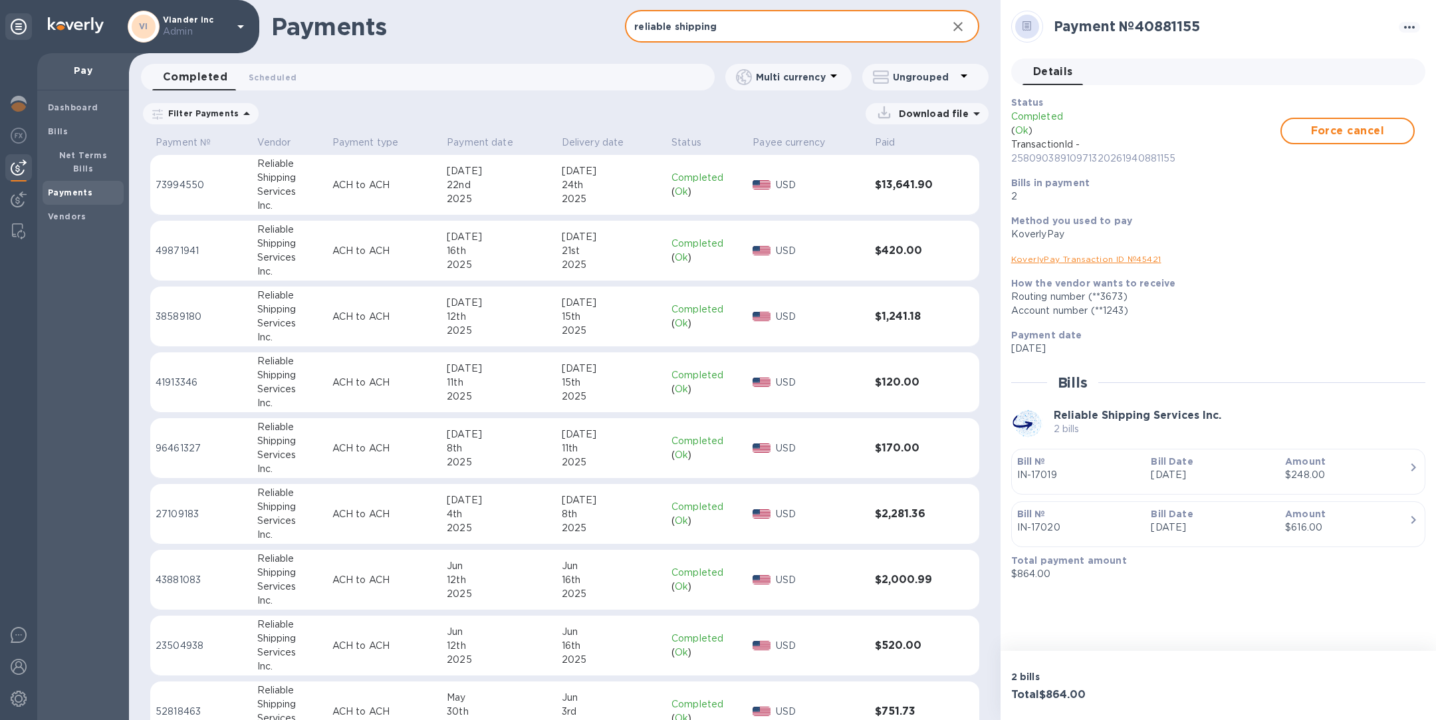
click at [783, 32] on input "reliable shipping" at bounding box center [780, 27] width 311 height 33
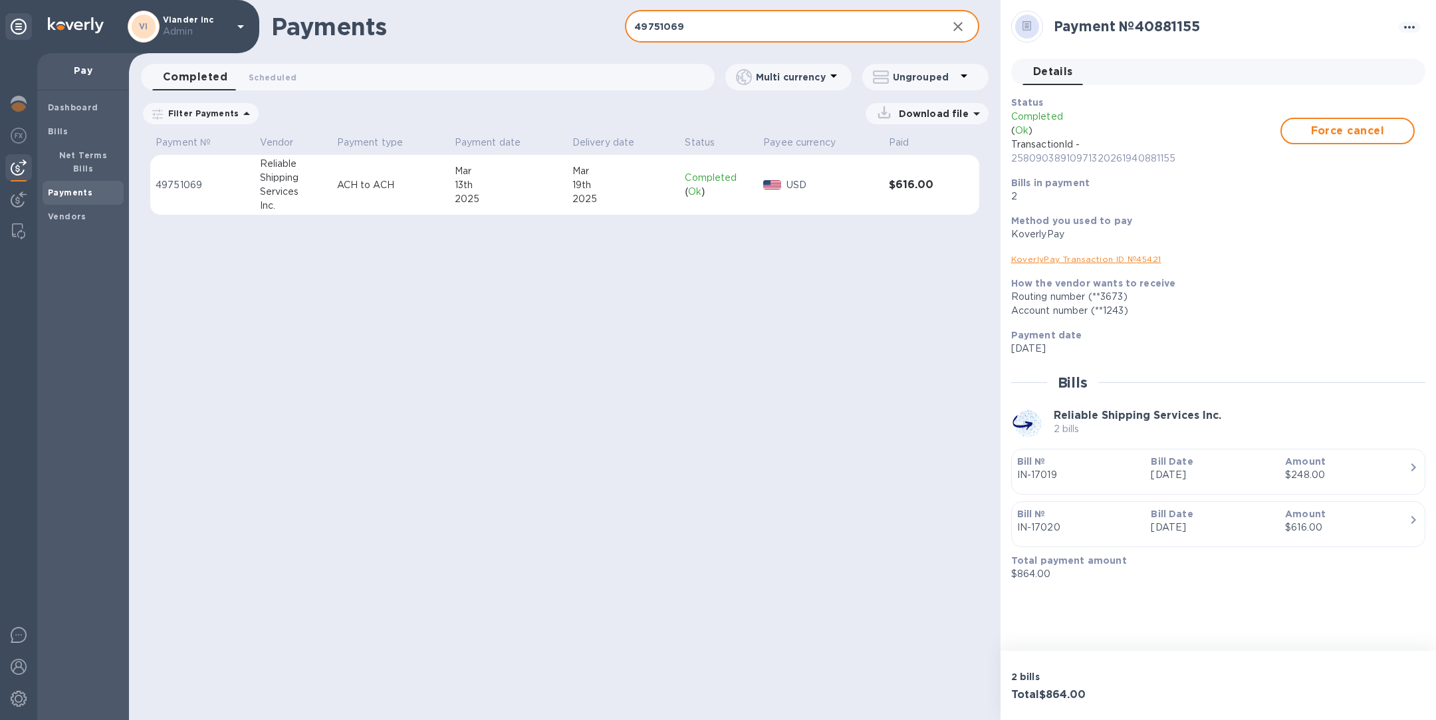
type input "49751069"
click at [393, 200] on td "ACH to ACH" at bounding box center [391, 185] width 118 height 61
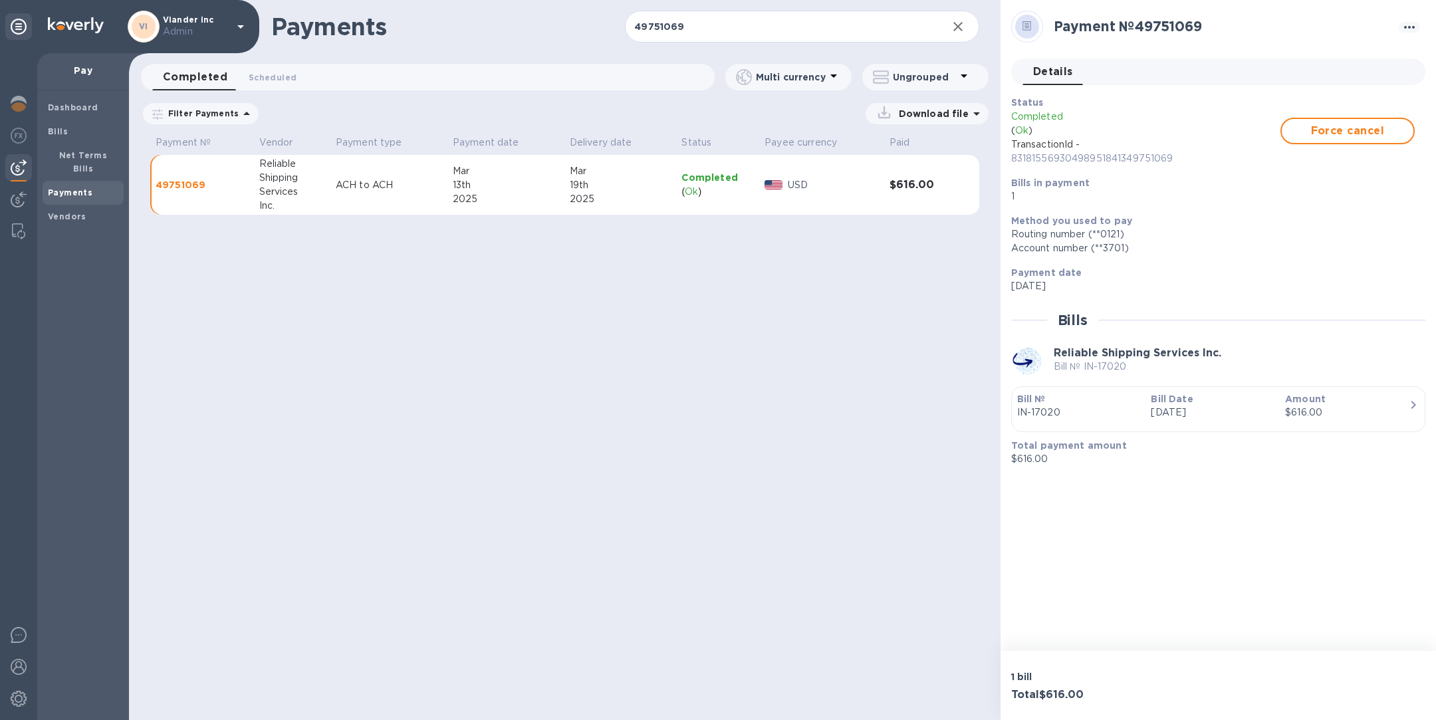
click at [1388, 408] on div "$616.00" at bounding box center [1347, 413] width 124 height 14
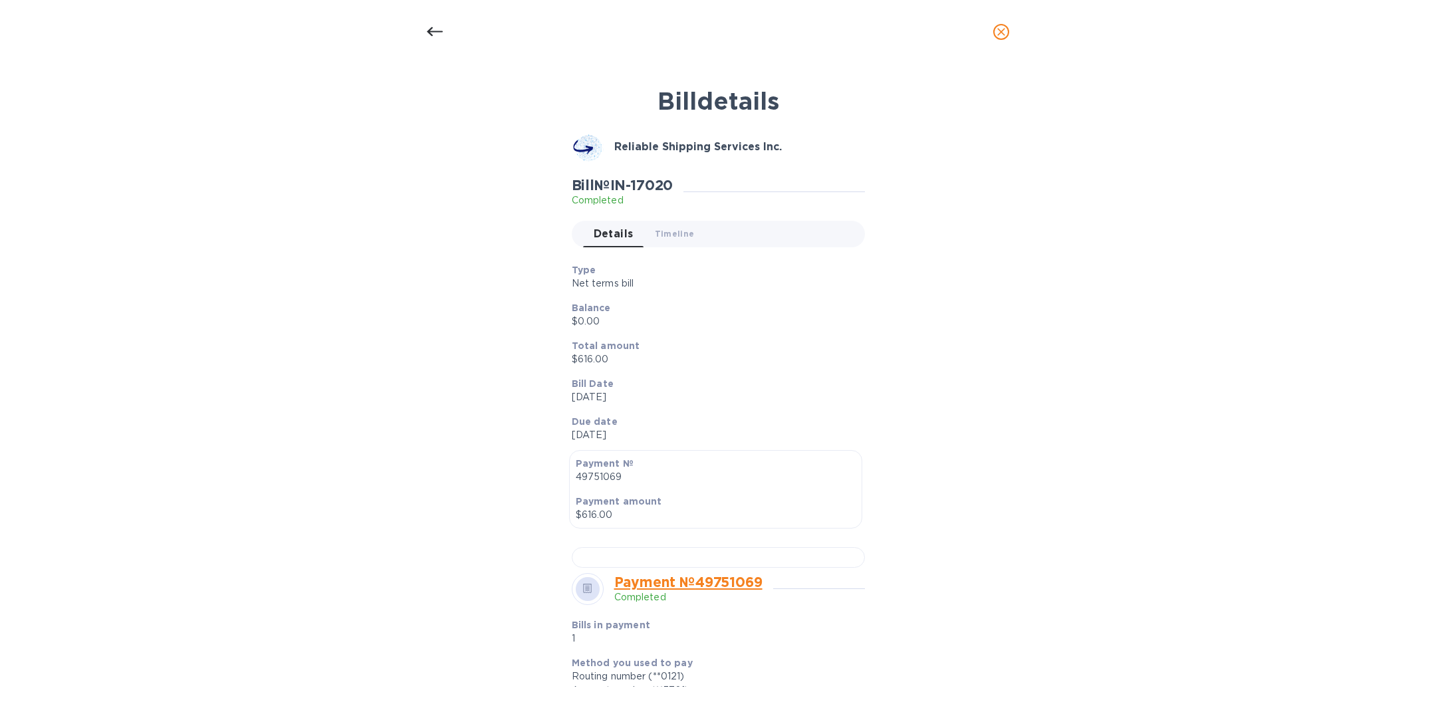
click at [432, 29] on icon at bounding box center [435, 31] width 16 height 9
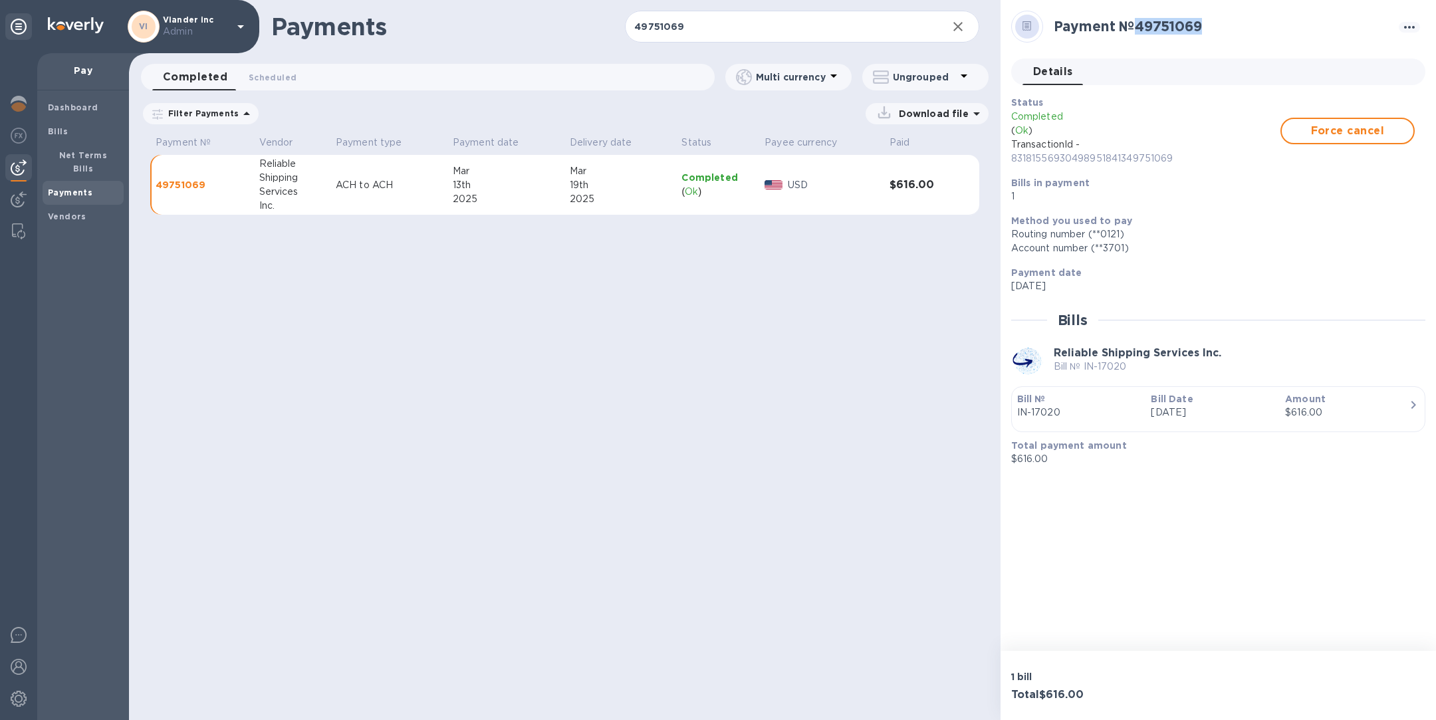
drag, startPoint x: 1214, startPoint y: 22, endPoint x: 1140, endPoint y: 24, distance: 74.5
click at [1140, 24] on h2 "Payment № 49751069" at bounding box center [1224, 26] width 340 height 17
copy h2 "49751069"
click at [960, 23] on icon "button" at bounding box center [958, 27] width 16 height 16
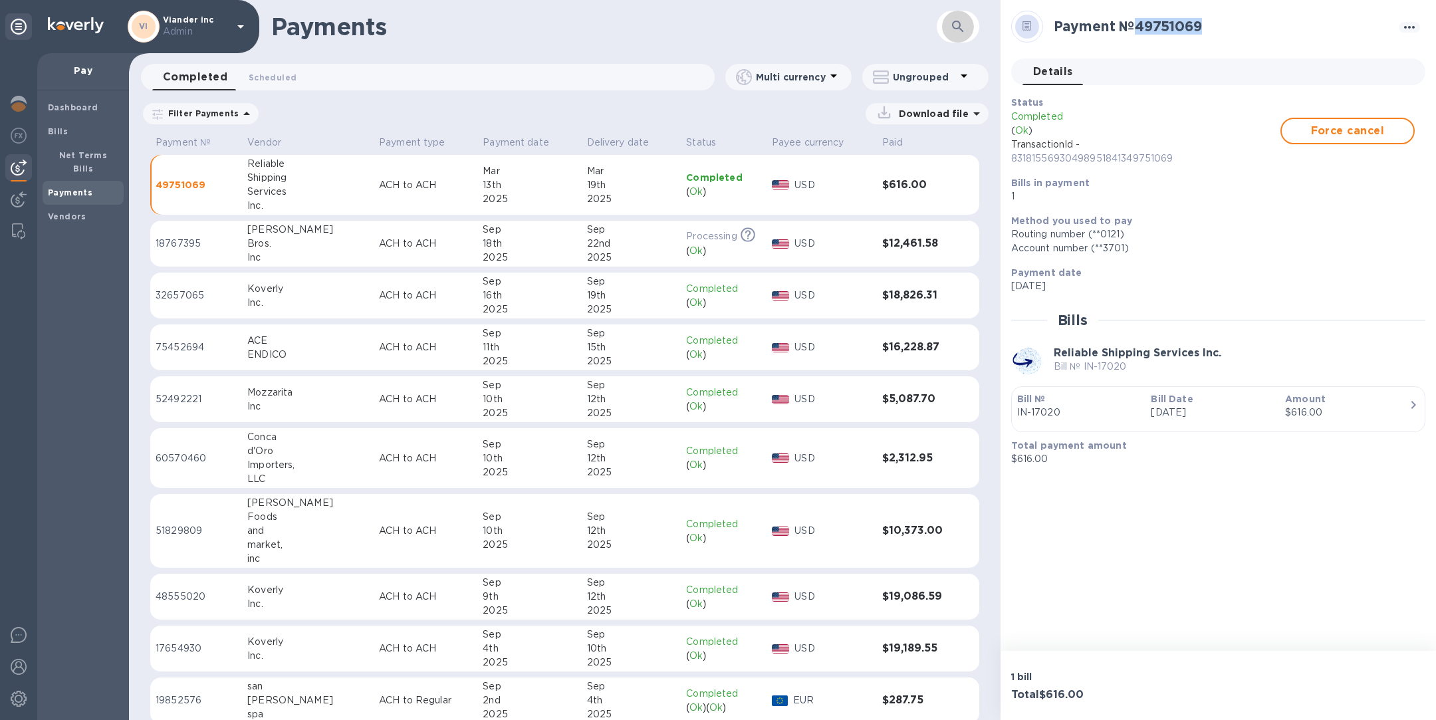
click at [947, 28] on button "button" at bounding box center [958, 27] width 32 height 32
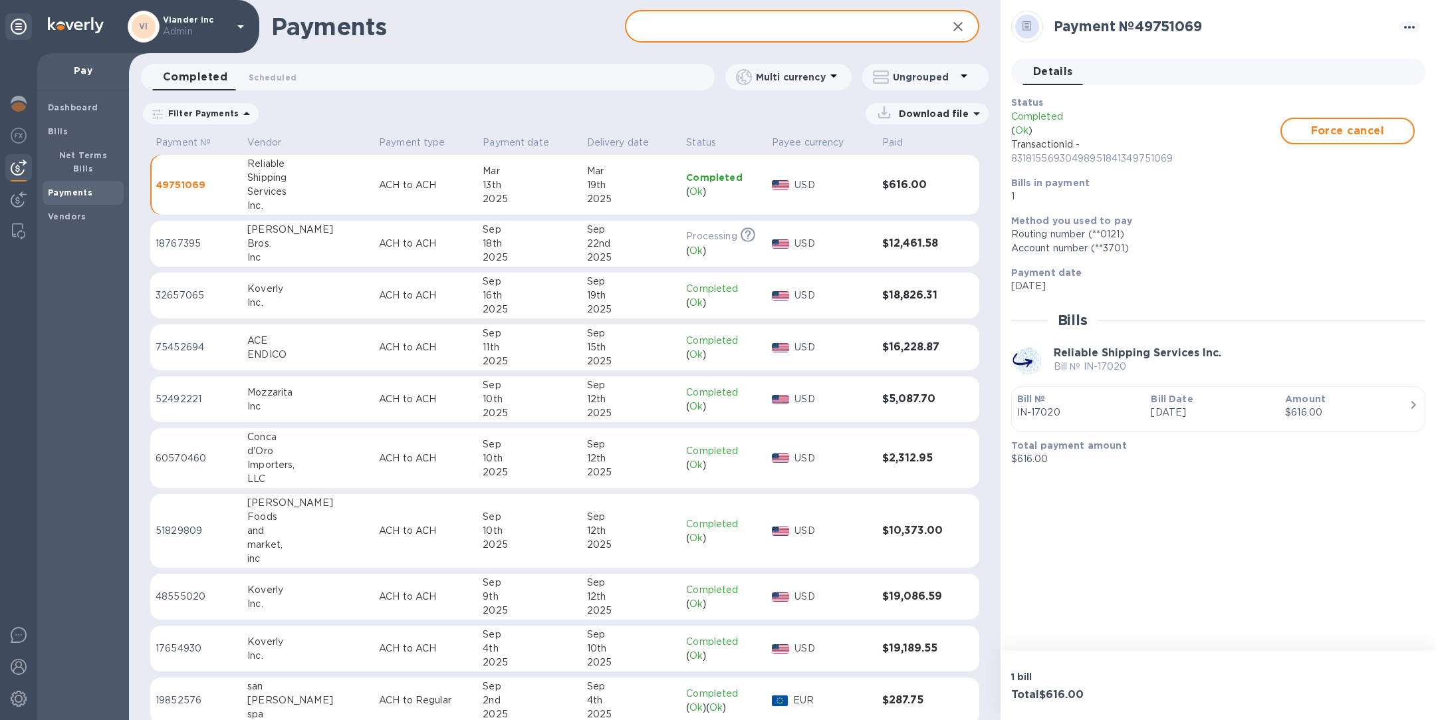
click at [1079, 406] on p "IN-17020" at bounding box center [1079, 413] width 124 height 14
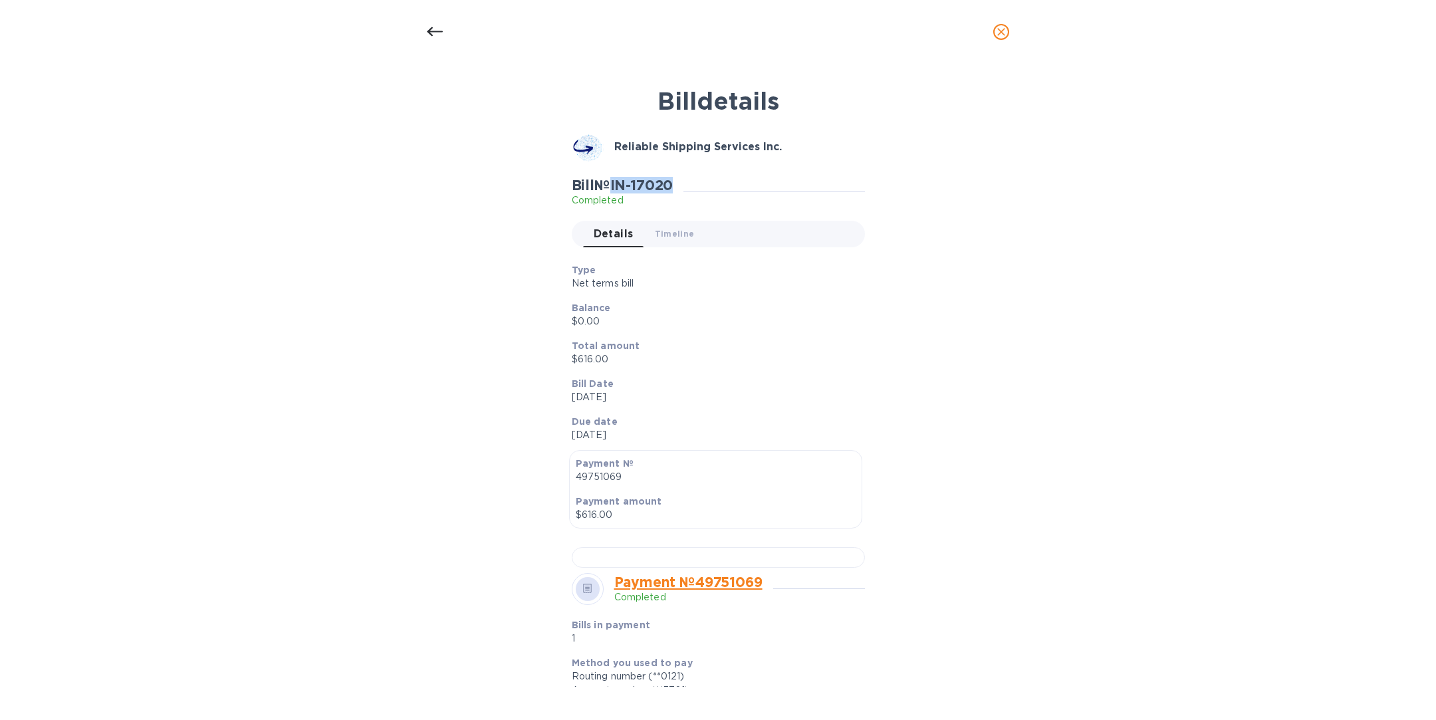
drag, startPoint x: 679, startPoint y: 184, endPoint x: 616, endPoint y: 183, distance: 63.2
click at [616, 183] on h2 "Bill № IN-17020" at bounding box center [623, 185] width 102 height 17
copy h2 "IN-17020"
click at [999, 30] on icon "close" at bounding box center [1001, 32] width 8 height 8
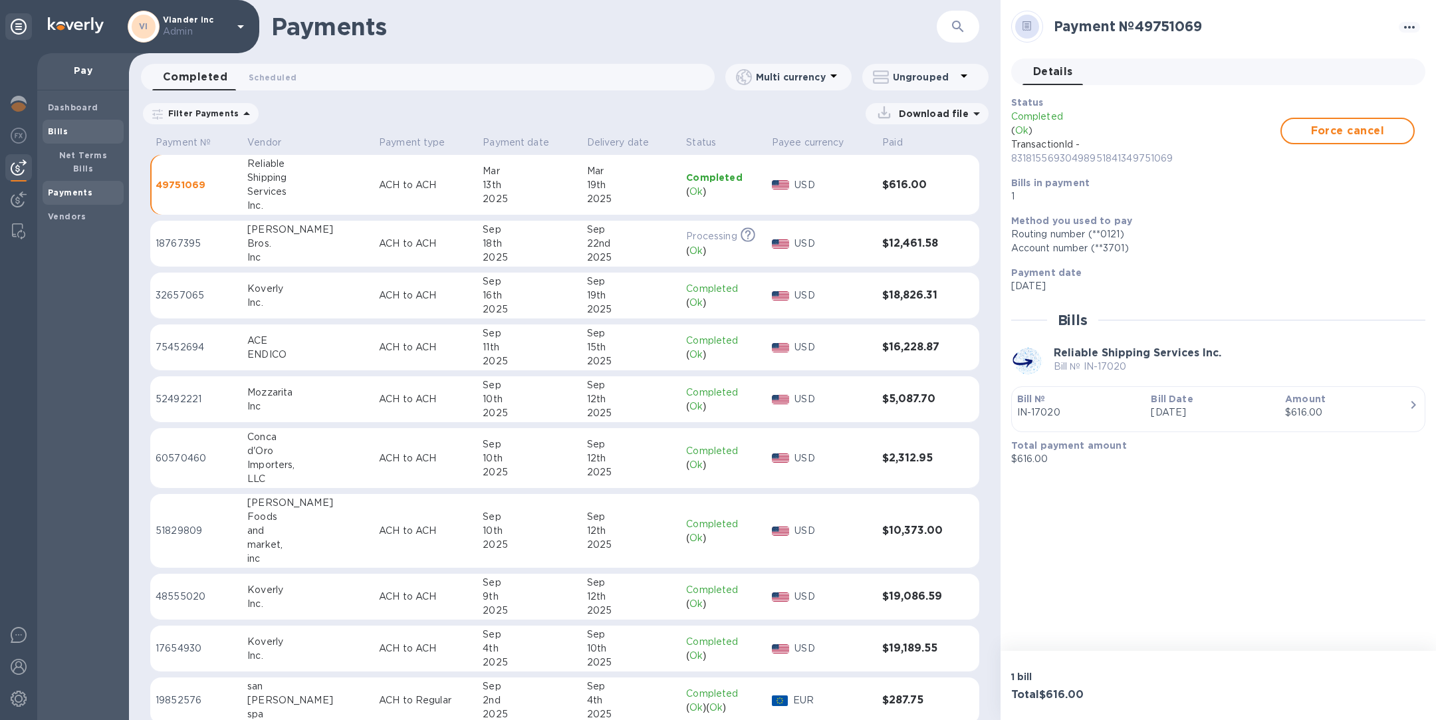
click at [51, 132] on b "Bills" at bounding box center [58, 131] width 20 height 10
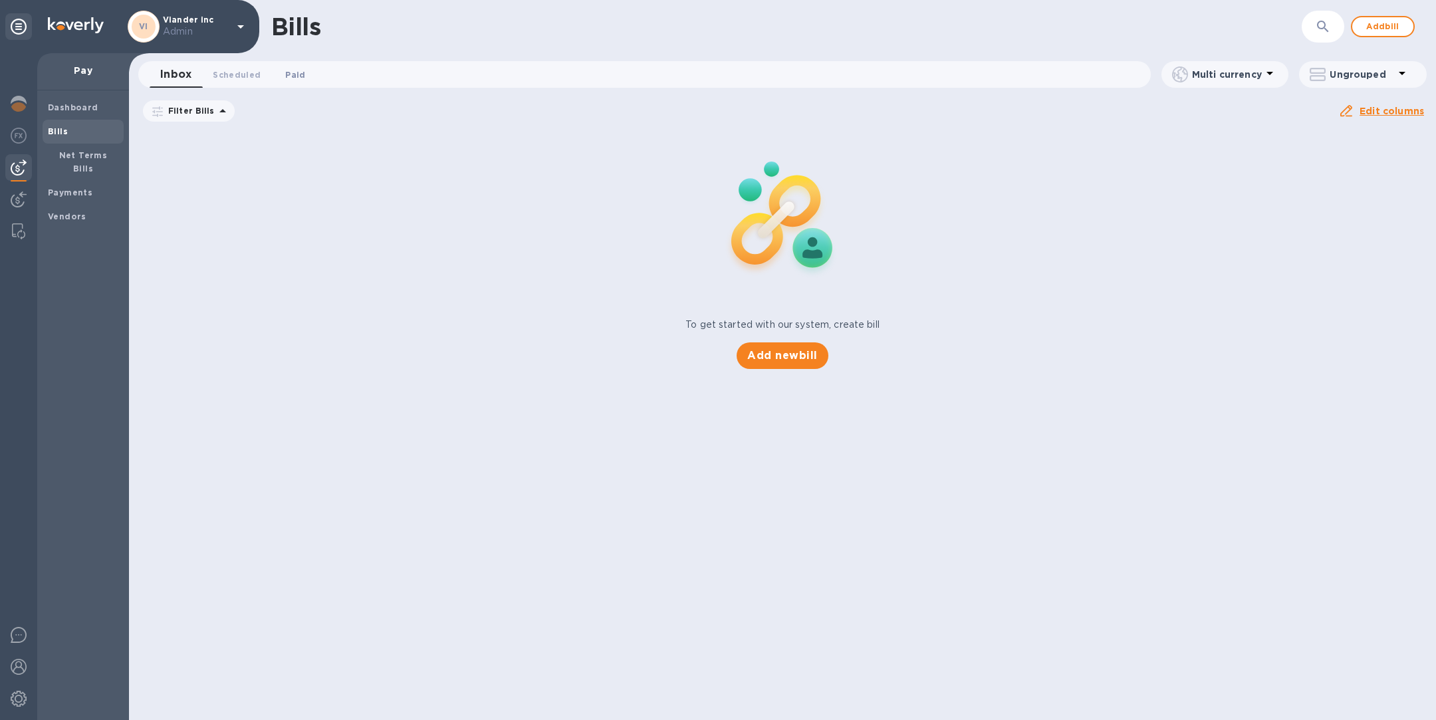
click at [293, 74] on span "Paid 0" at bounding box center [295, 75] width 20 height 14
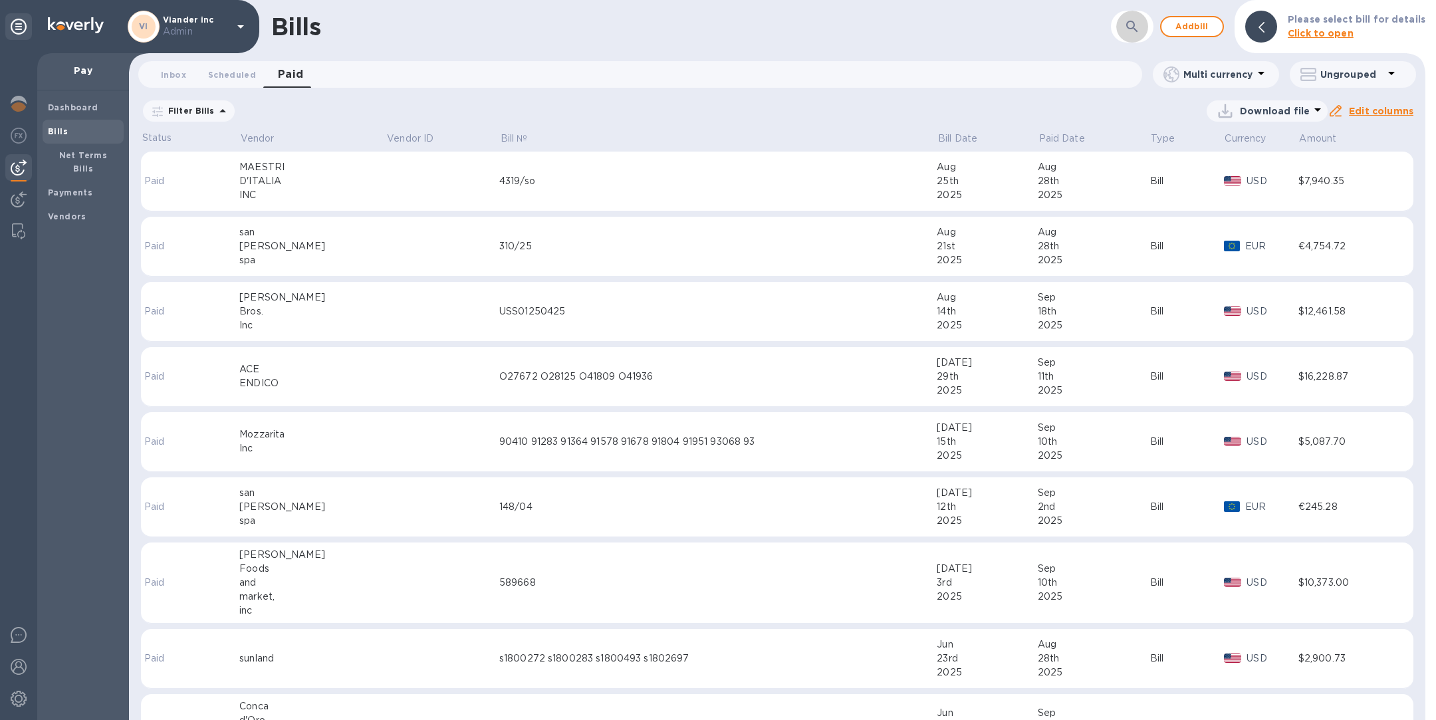
click at [1132, 29] on icon "button" at bounding box center [1132, 27] width 16 height 16
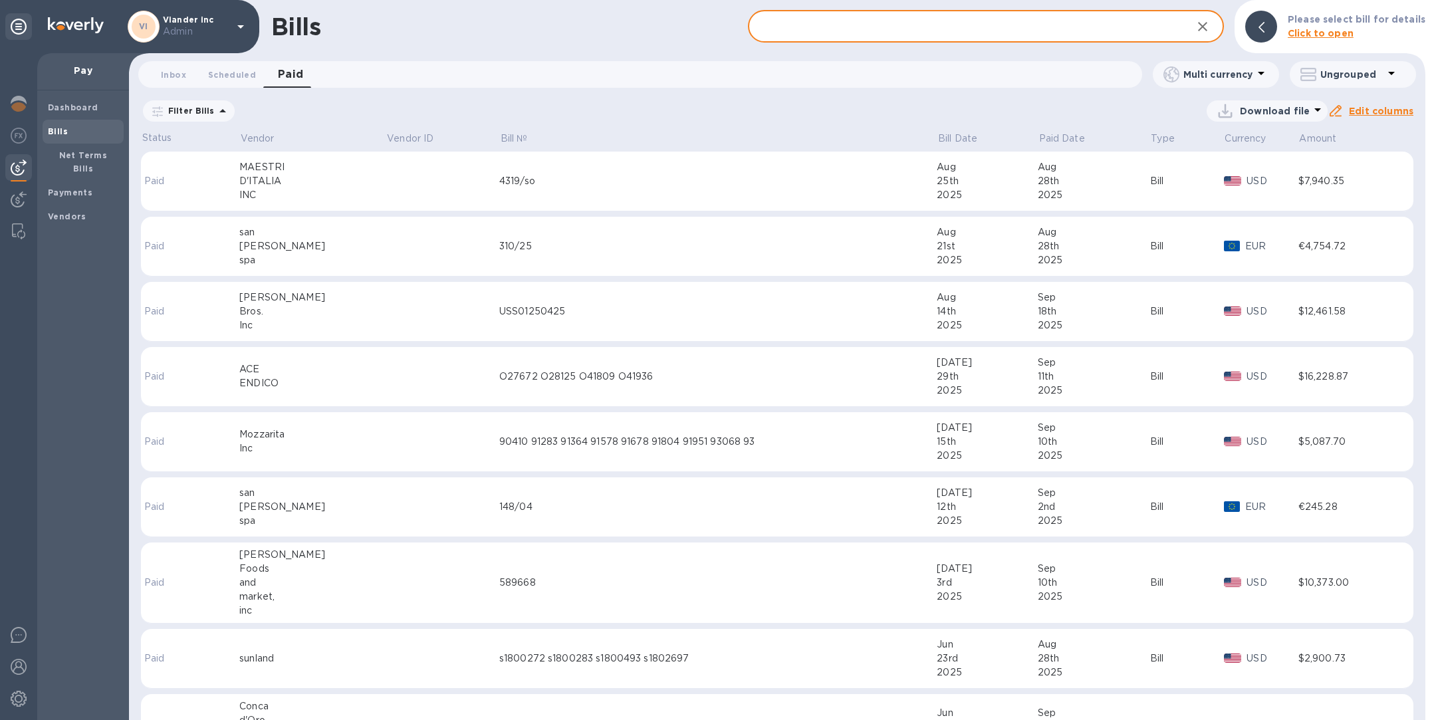
paste input "IN-17020"
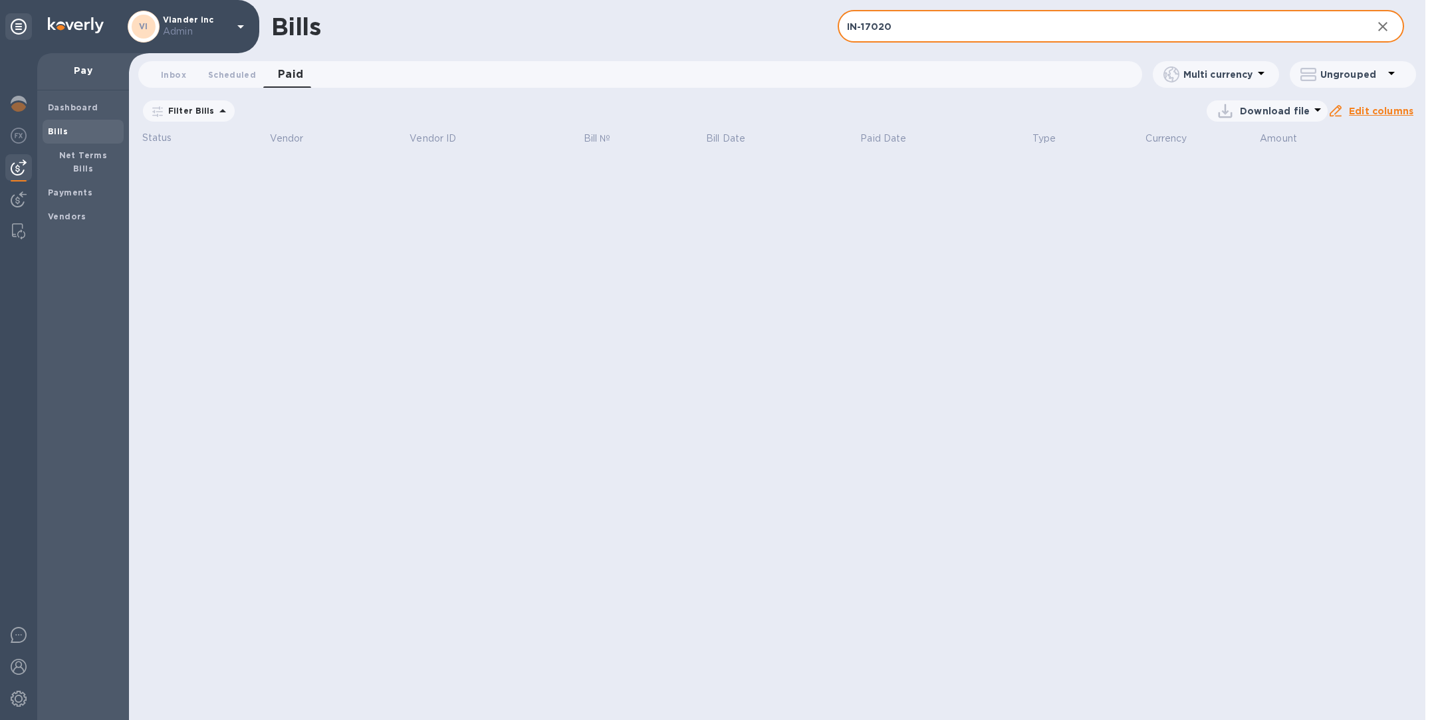
type input "IN-17020"
click at [0, 0] on icon at bounding box center [0, 0] width 0 height 0
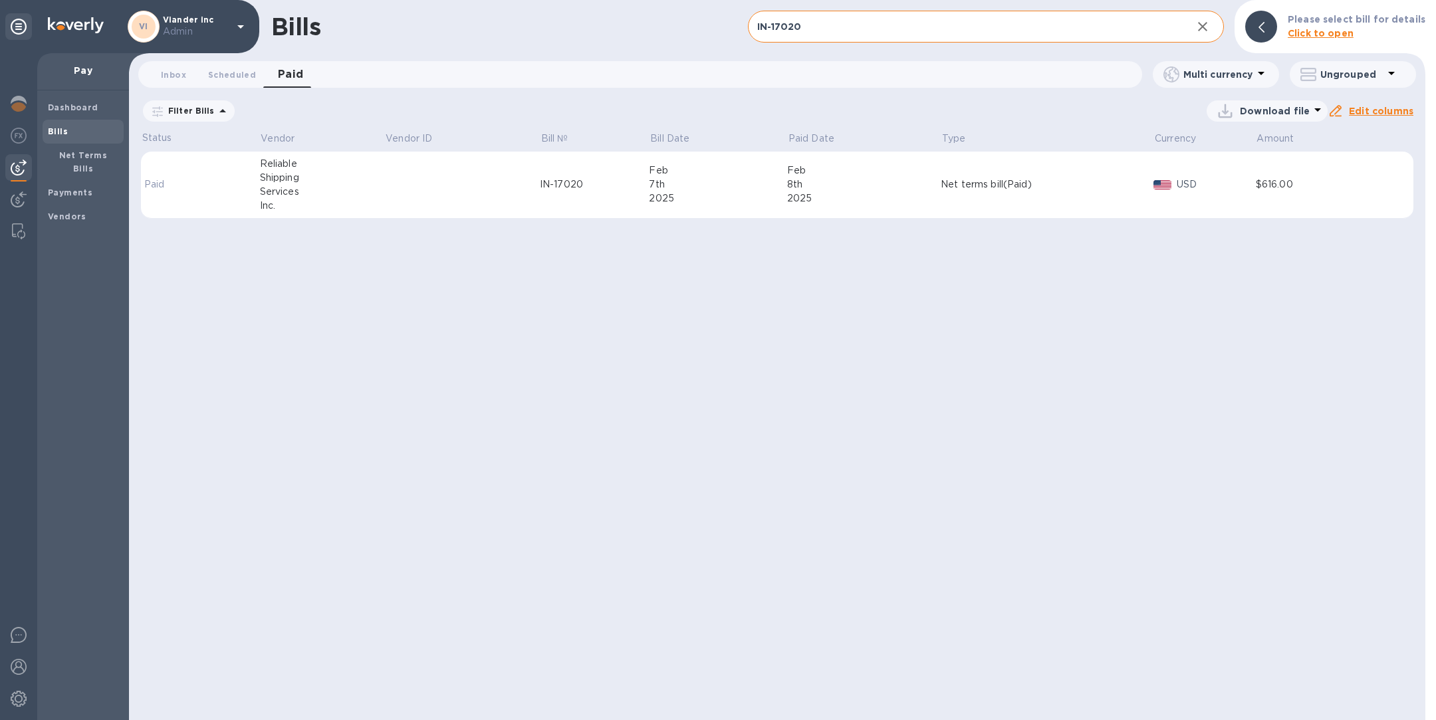
click at [437, 188] on td at bounding box center [462, 185] width 155 height 67
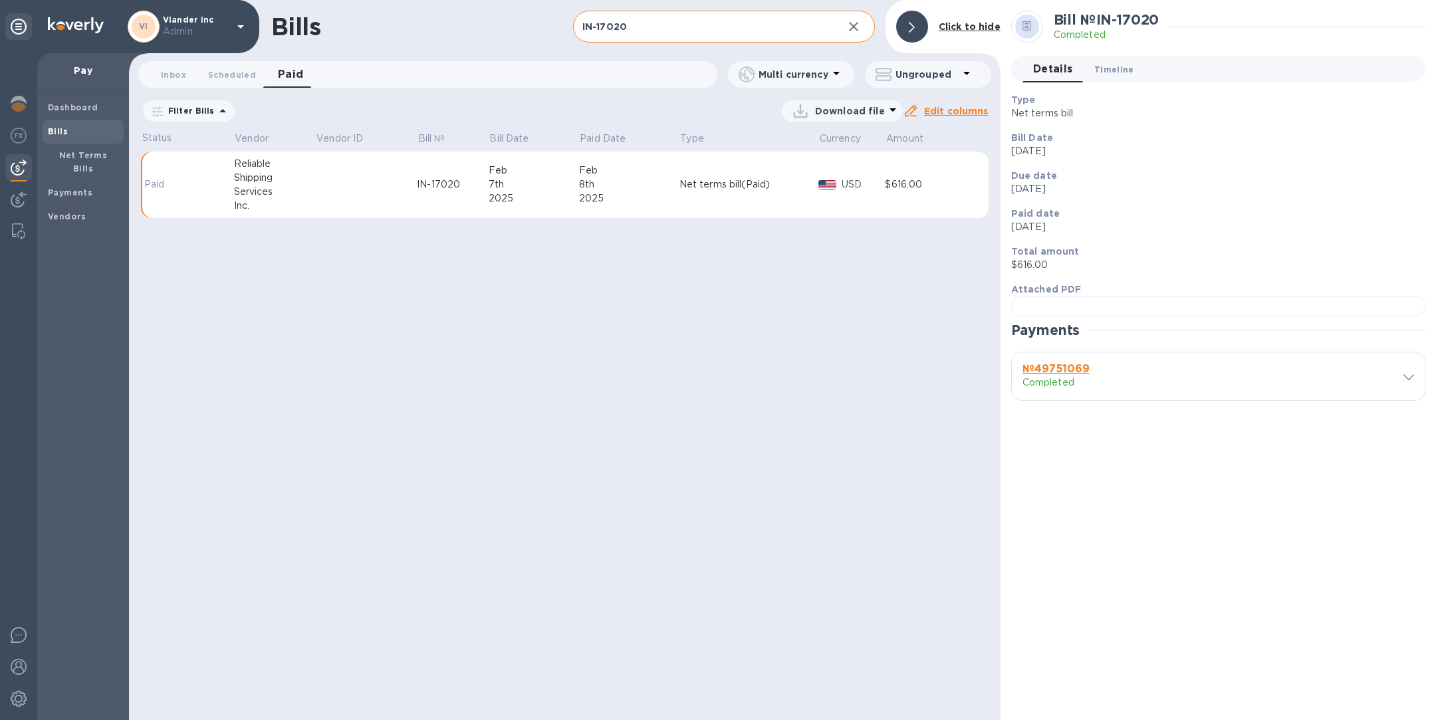
click at [1112, 66] on span "Timeline 0" at bounding box center [1115, 70] width 40 height 14
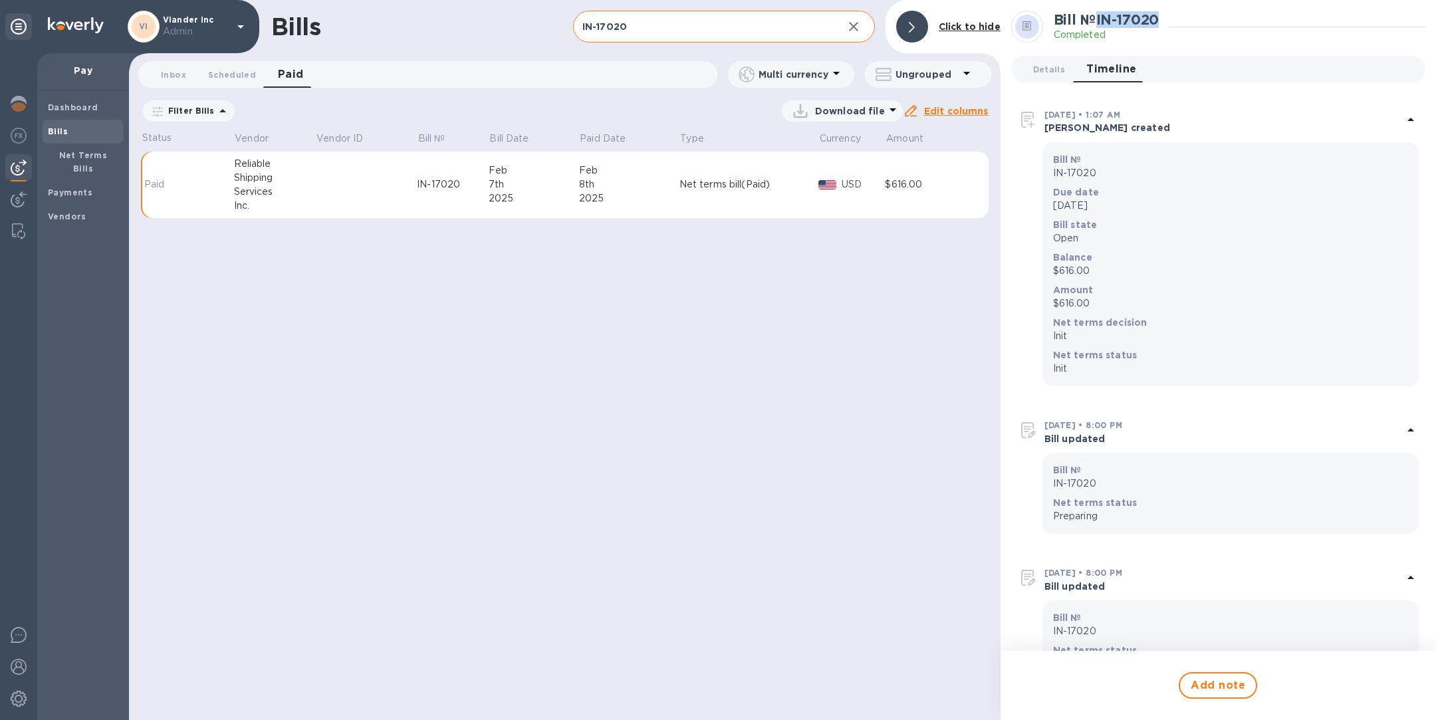
drag, startPoint x: 1165, startPoint y: 19, endPoint x: 1101, endPoint y: 19, distance: 63.8
click at [1101, 19] on div "Bill № IN-17020 Completed" at bounding box center [1112, 26] width 116 height 31
copy h2 "IN-17020"
click at [65, 188] on b "Payments" at bounding box center [70, 193] width 45 height 10
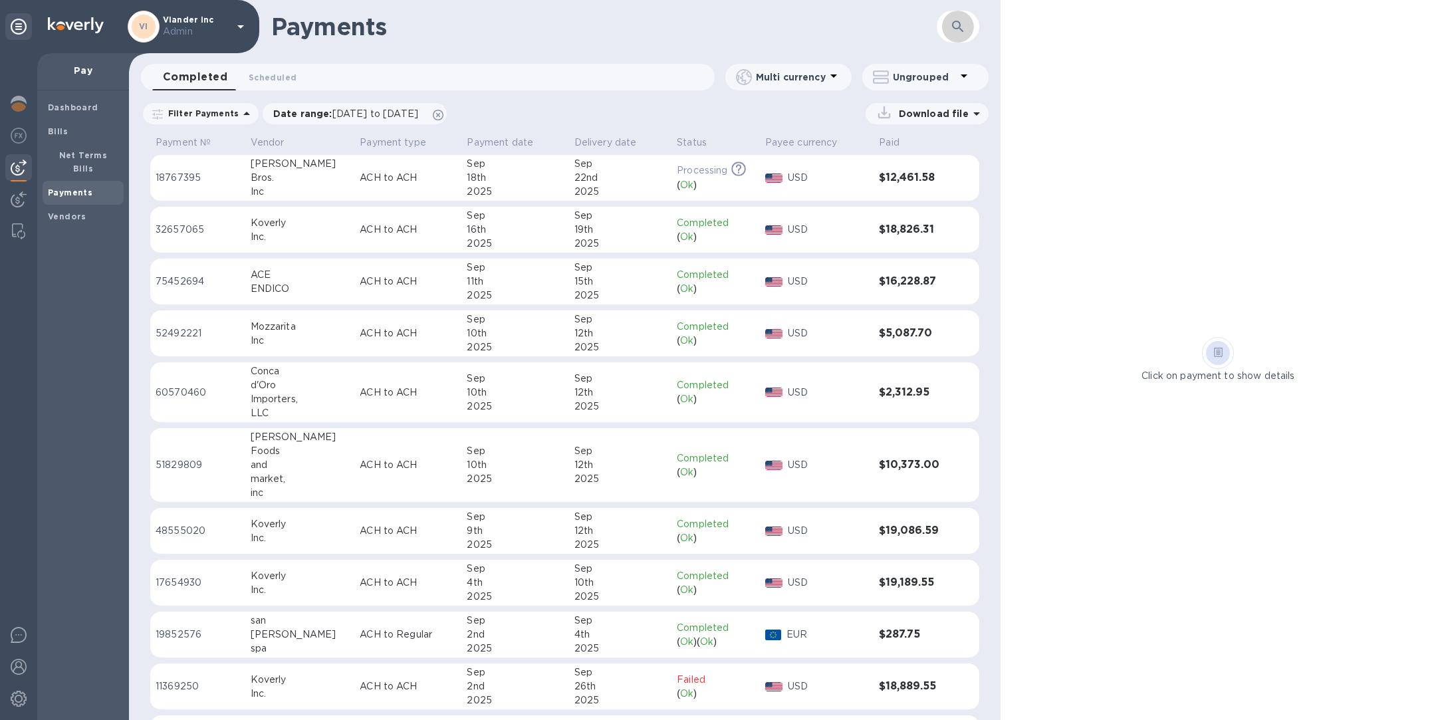
click at [956, 24] on icon "button" at bounding box center [958, 27] width 16 height 16
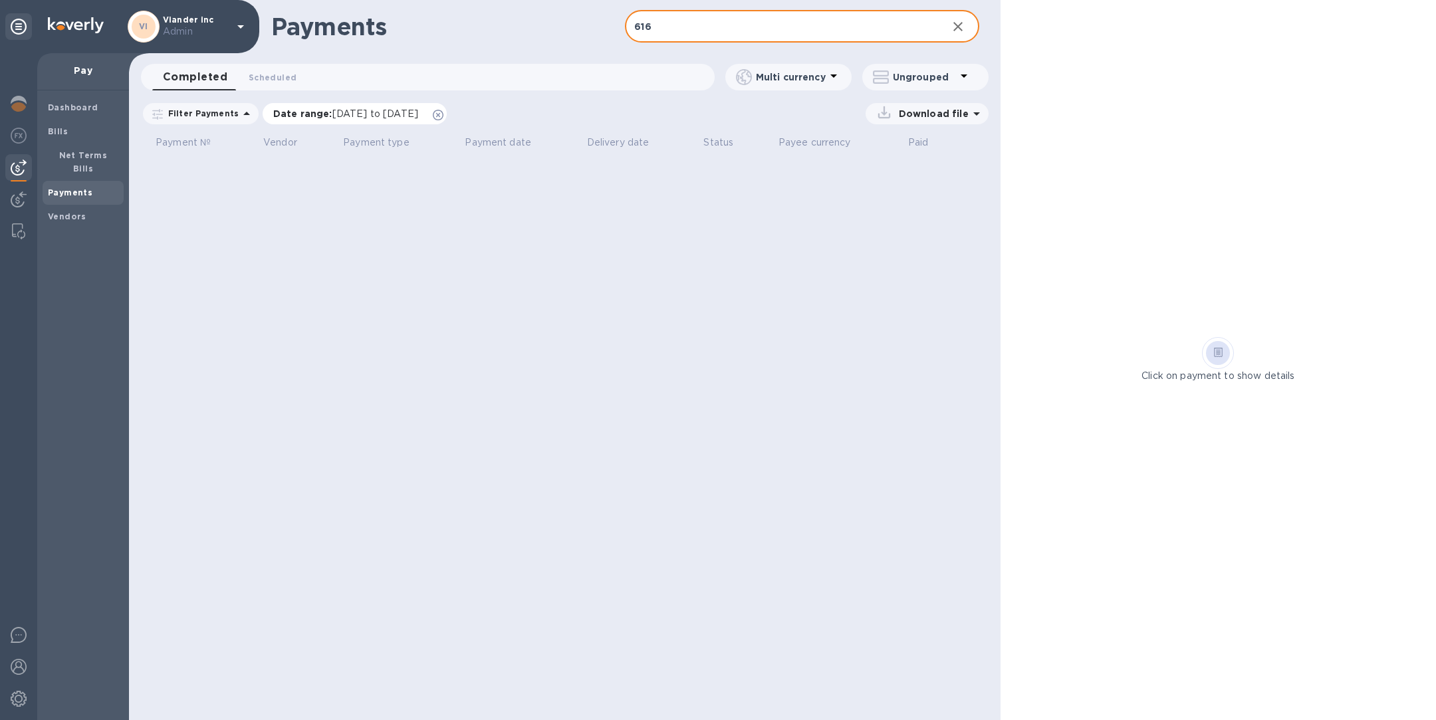
type input "616"
click at [444, 113] on icon at bounding box center [438, 115] width 11 height 11
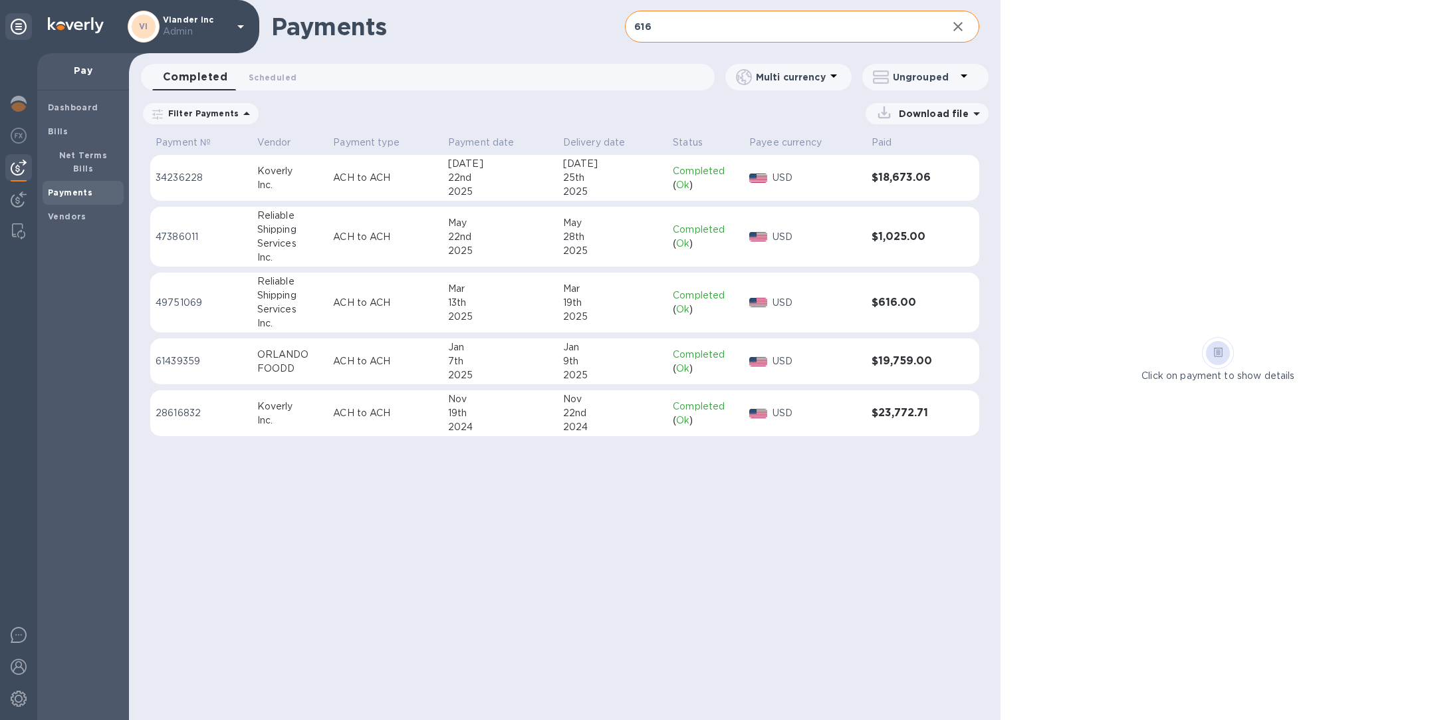
click at [382, 305] on p "ACH to ACH" at bounding box center [385, 303] width 104 height 14
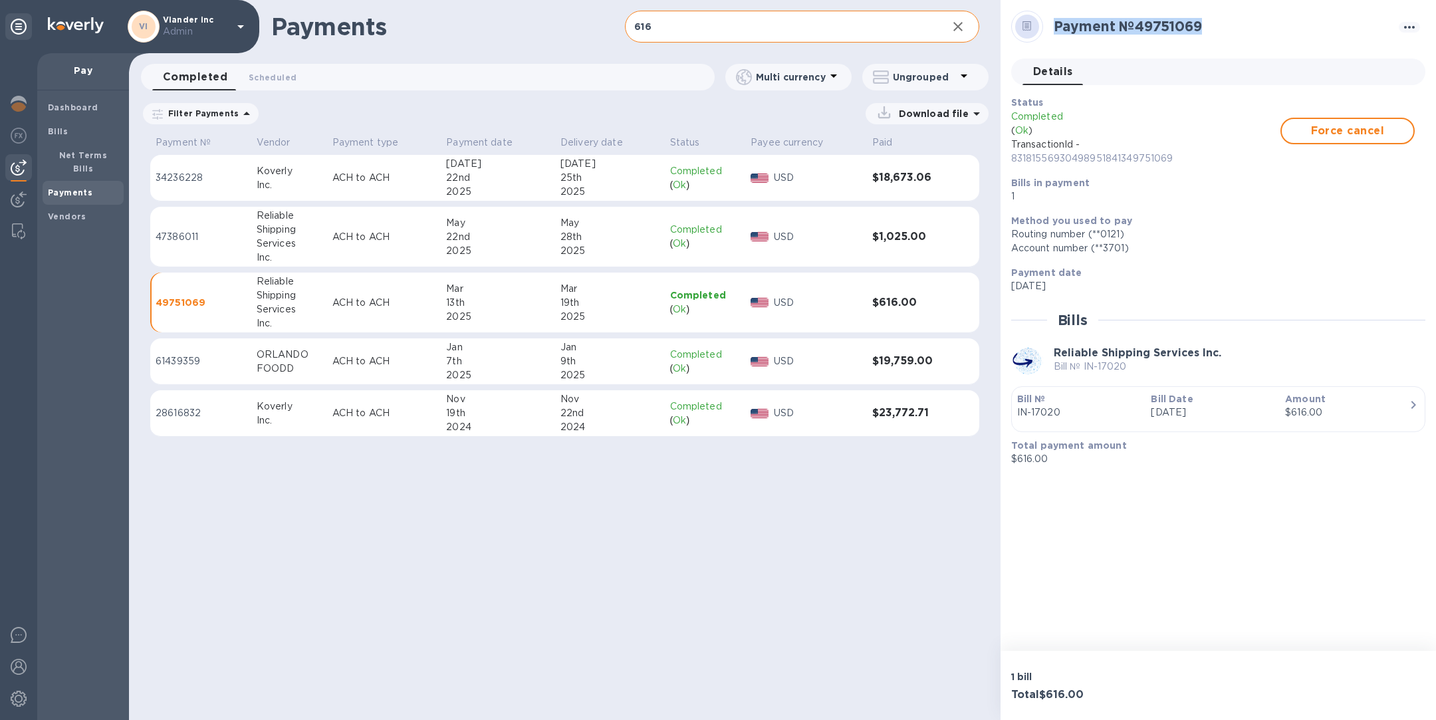
drag, startPoint x: 1213, startPoint y: 23, endPoint x: 1050, endPoint y: 24, distance: 162.9
click at [1049, 24] on div "Payment № 49751069" at bounding box center [1224, 26] width 350 height 27
copy h2 "Payment № 49751069"
click at [774, 25] on input "616" at bounding box center [780, 27] width 311 height 33
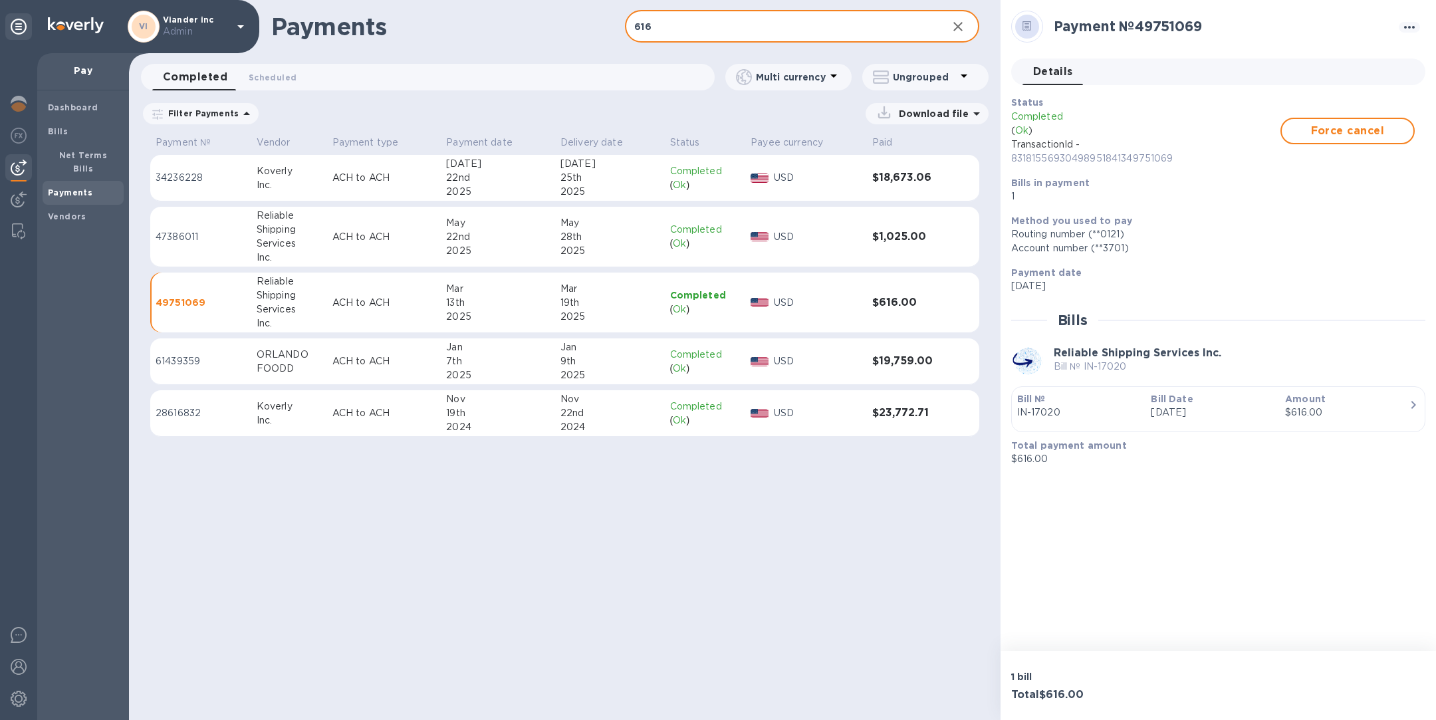
click at [774, 25] on input "616" at bounding box center [780, 27] width 311 height 33
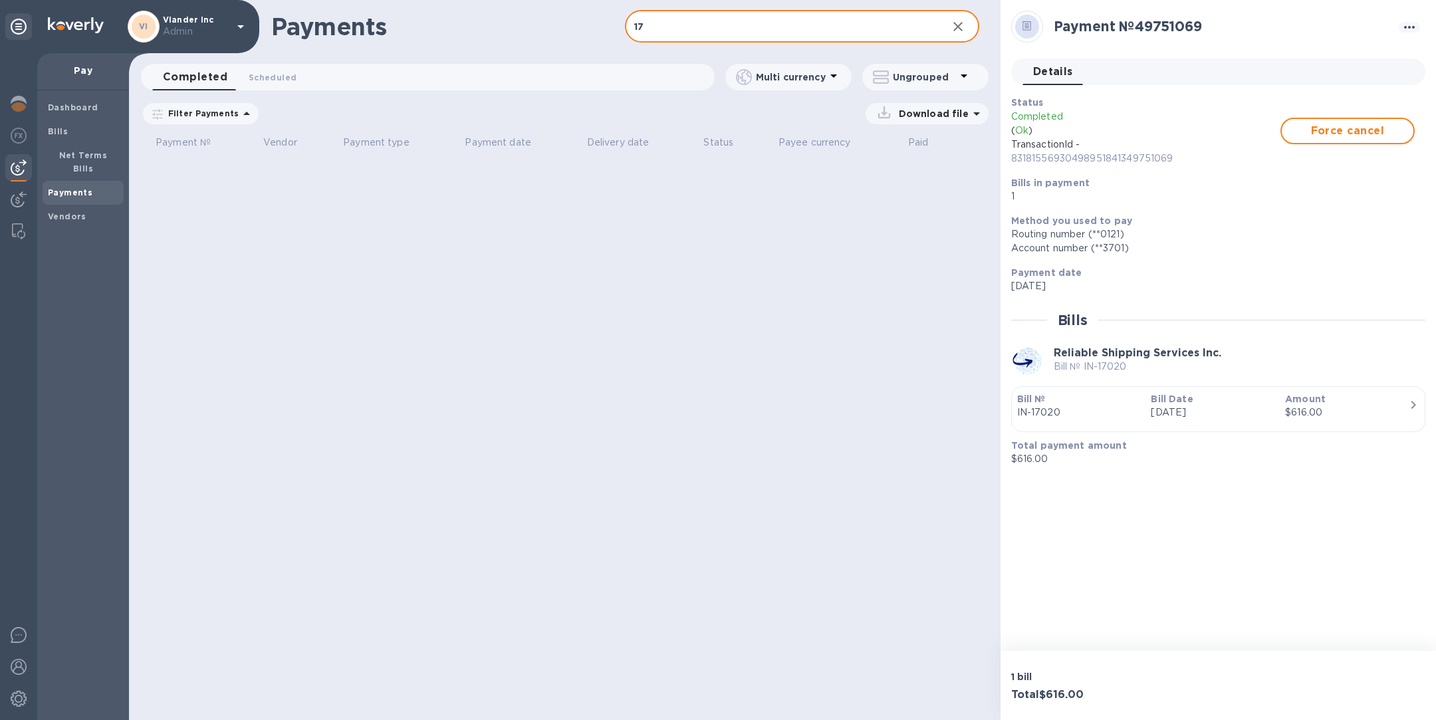
type input "1"
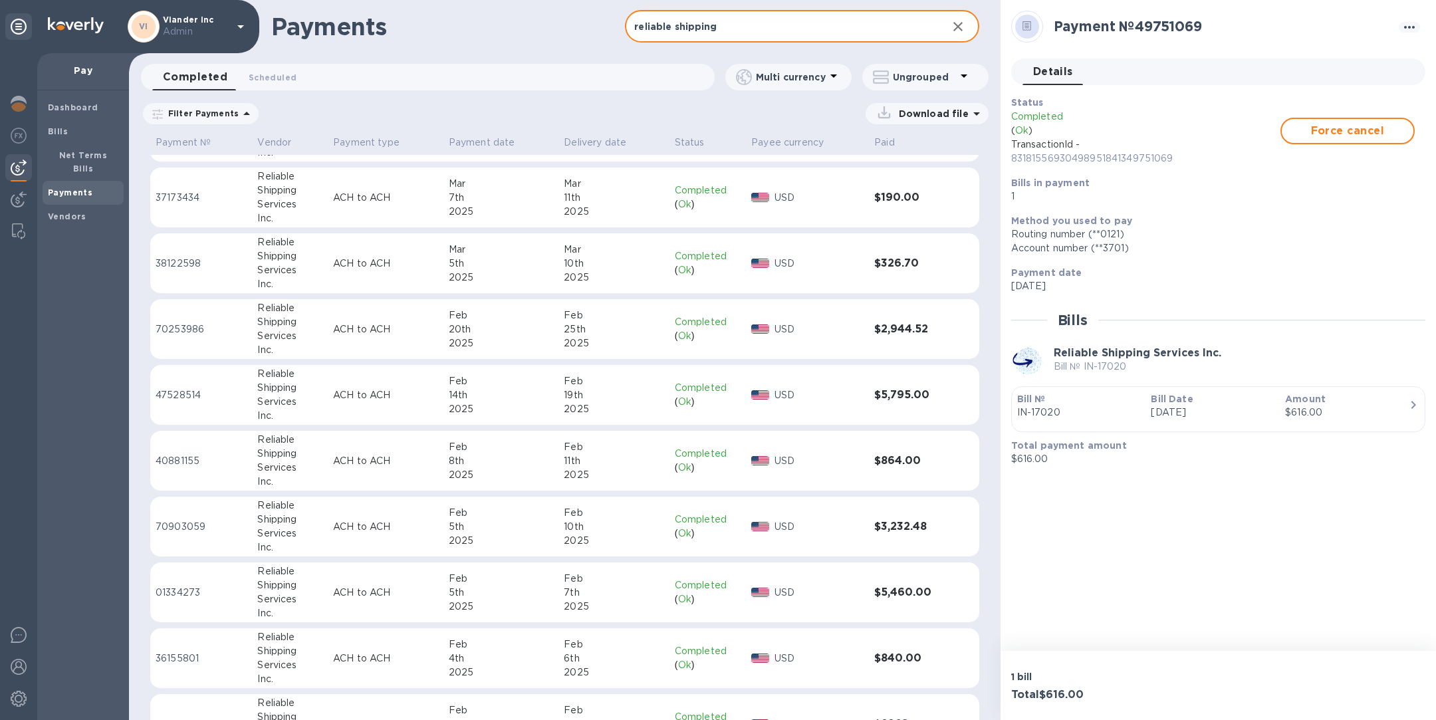
scroll to position [1109, 0]
type input "reliable shipping"
click at [437, 469] on td "ACH to ACH" at bounding box center [386, 459] width 116 height 61
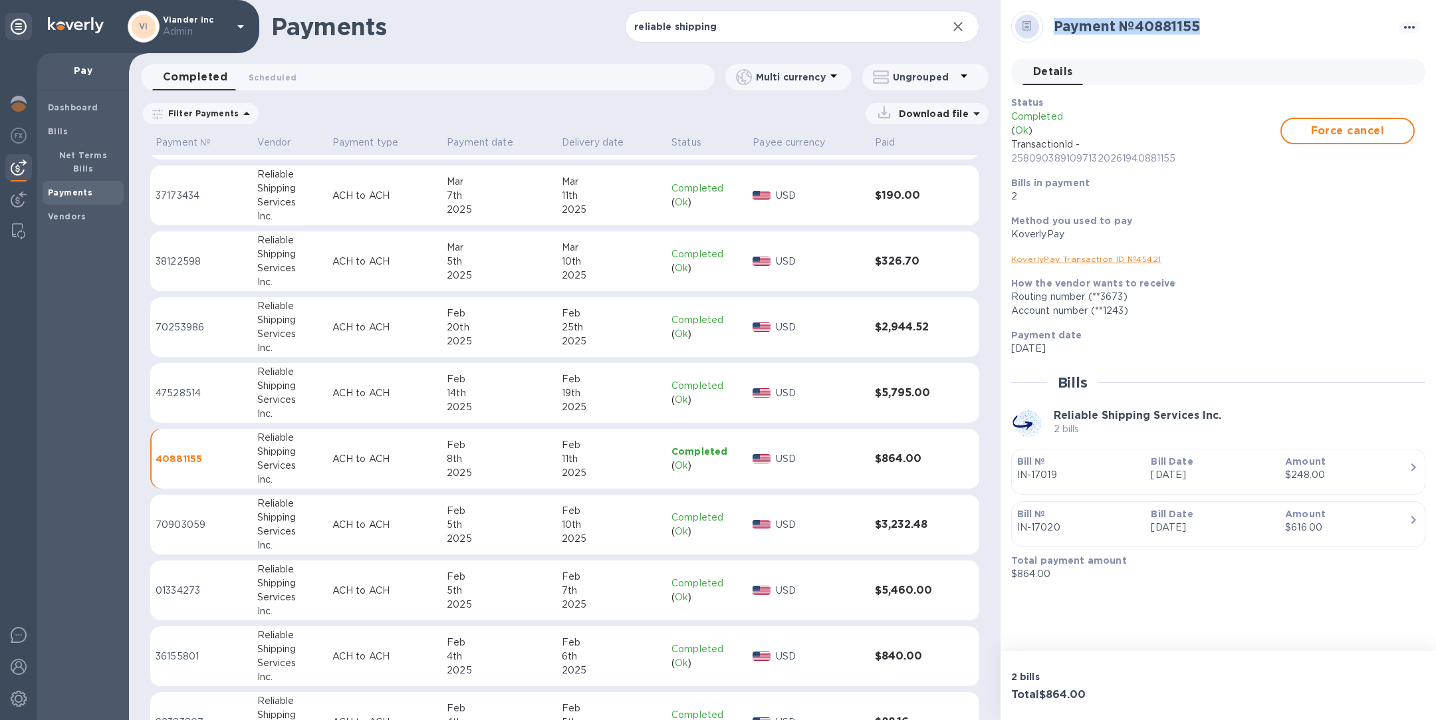
drag, startPoint x: 1211, startPoint y: 23, endPoint x: 1053, endPoint y: 29, distance: 158.4
click at [1052, 29] on div "Payment № 40881155" at bounding box center [1224, 26] width 350 height 27
copy h2 "Payment № 40881155"
